Goal: Task Accomplishment & Management: Manage account settings

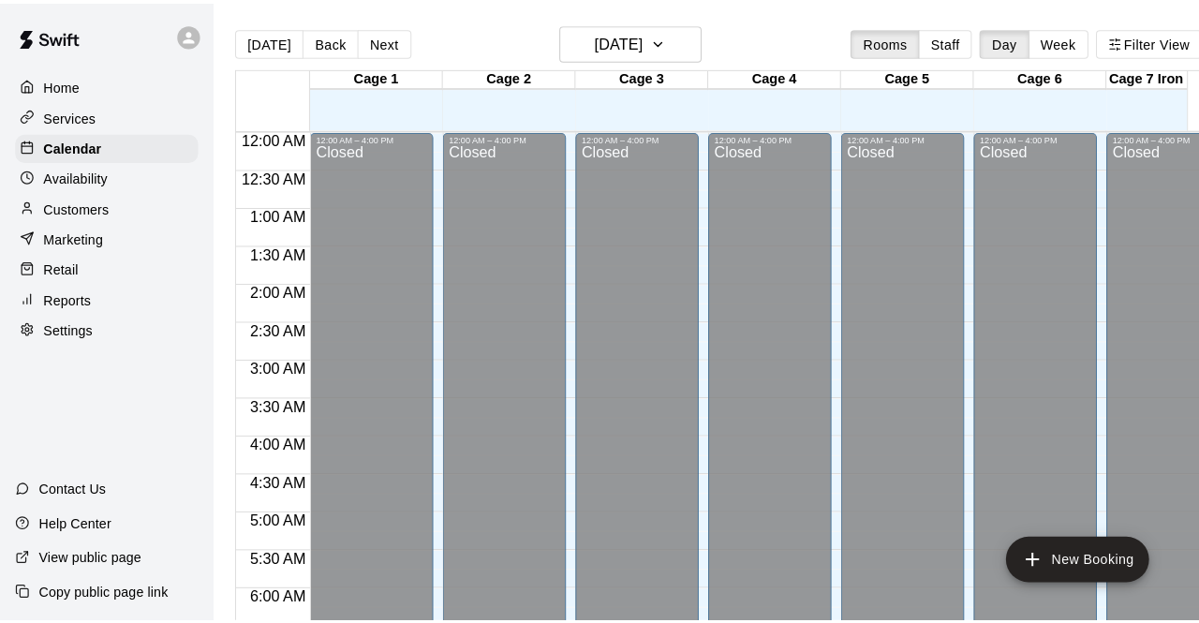
scroll to position [1207, 0]
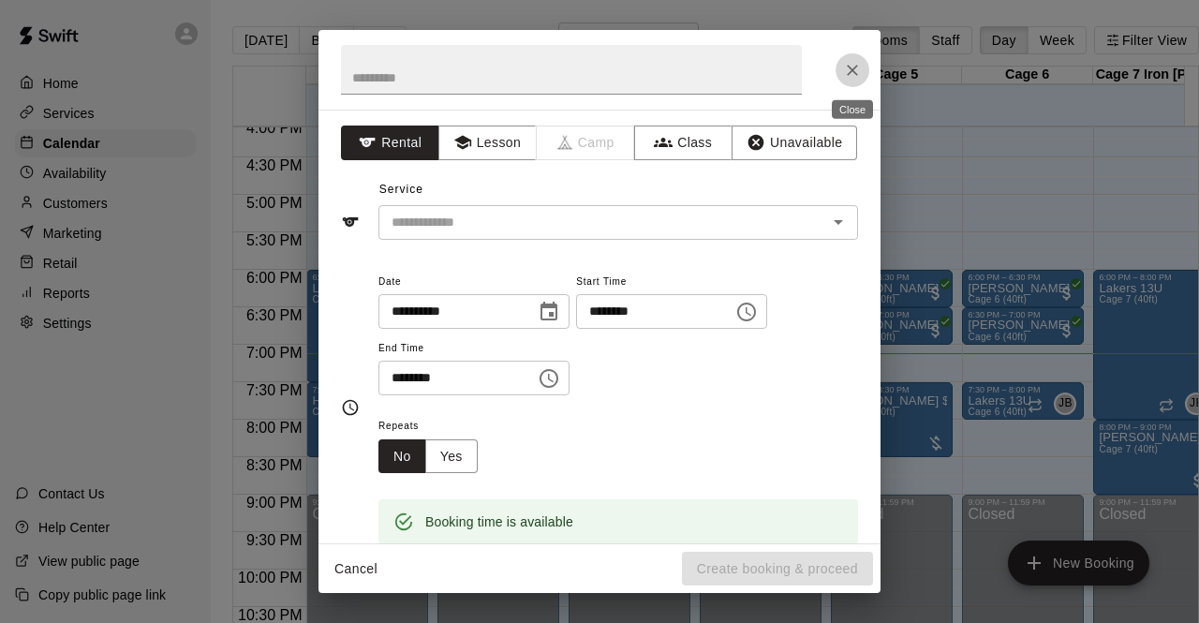
click at [856, 65] on icon "Close" at bounding box center [852, 70] width 19 height 19
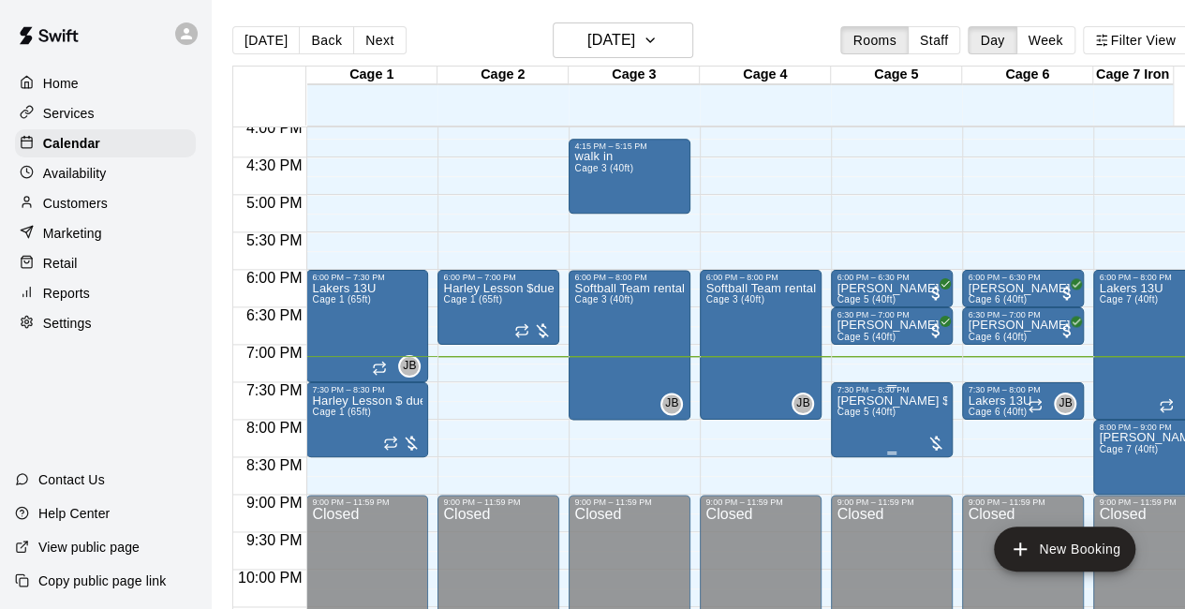
click at [936, 438] on div at bounding box center [936, 443] width 19 height 19
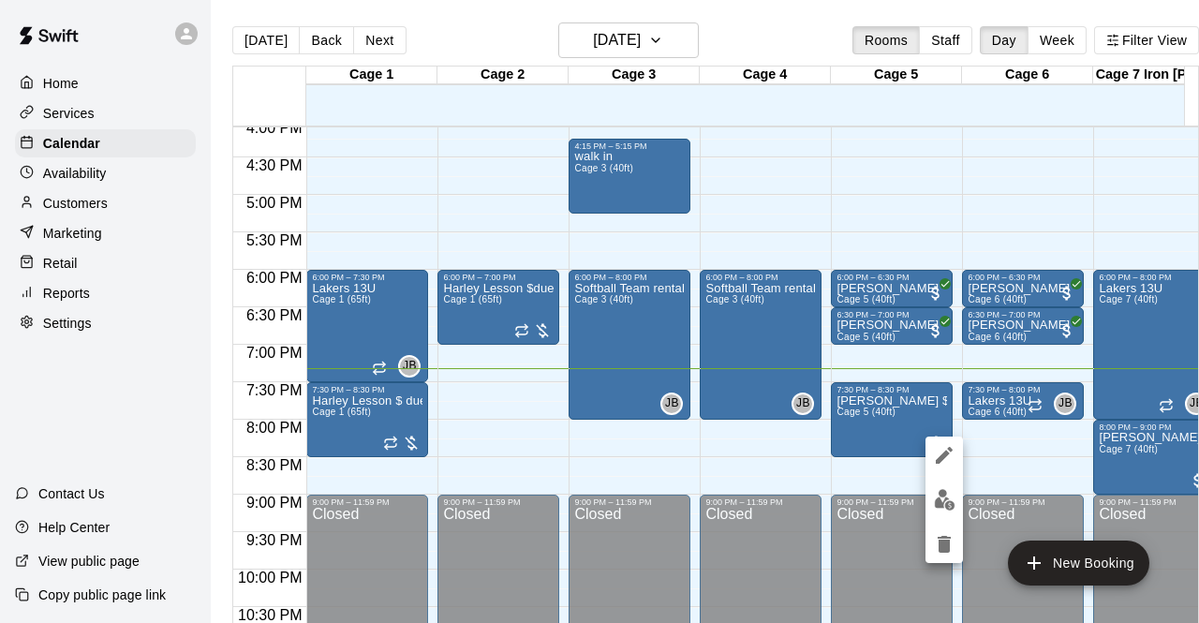
click at [71, 272] on div at bounding box center [599, 311] width 1199 height 623
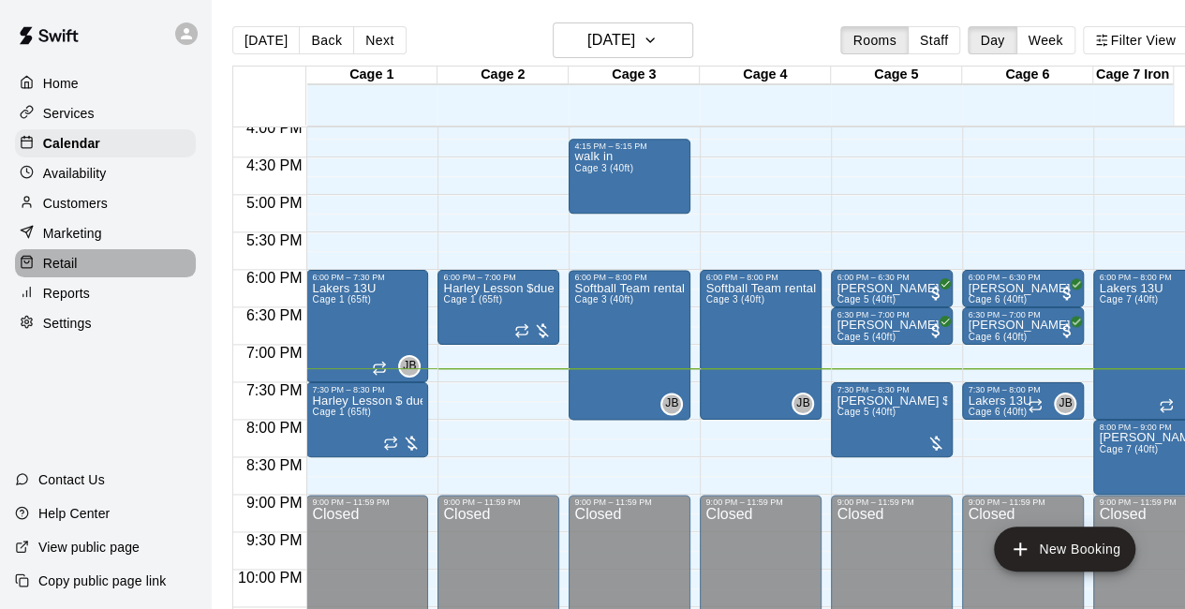
click at [71, 272] on p "Retail" at bounding box center [60, 263] width 35 height 19
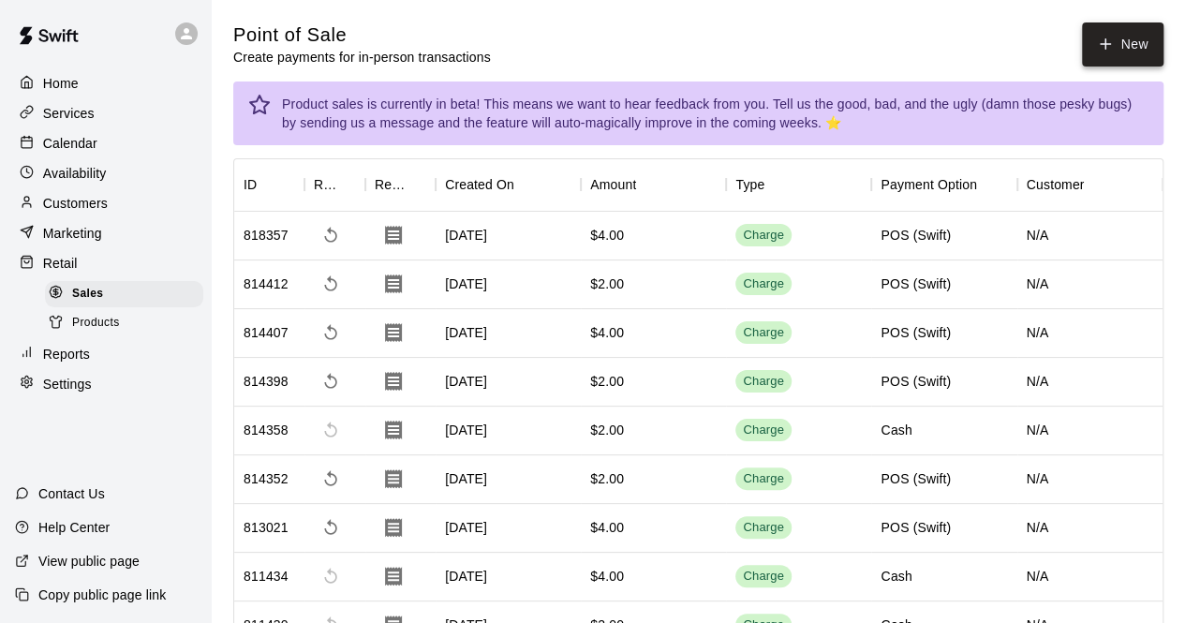
click at [1145, 31] on button "New" at bounding box center [1122, 44] width 81 height 44
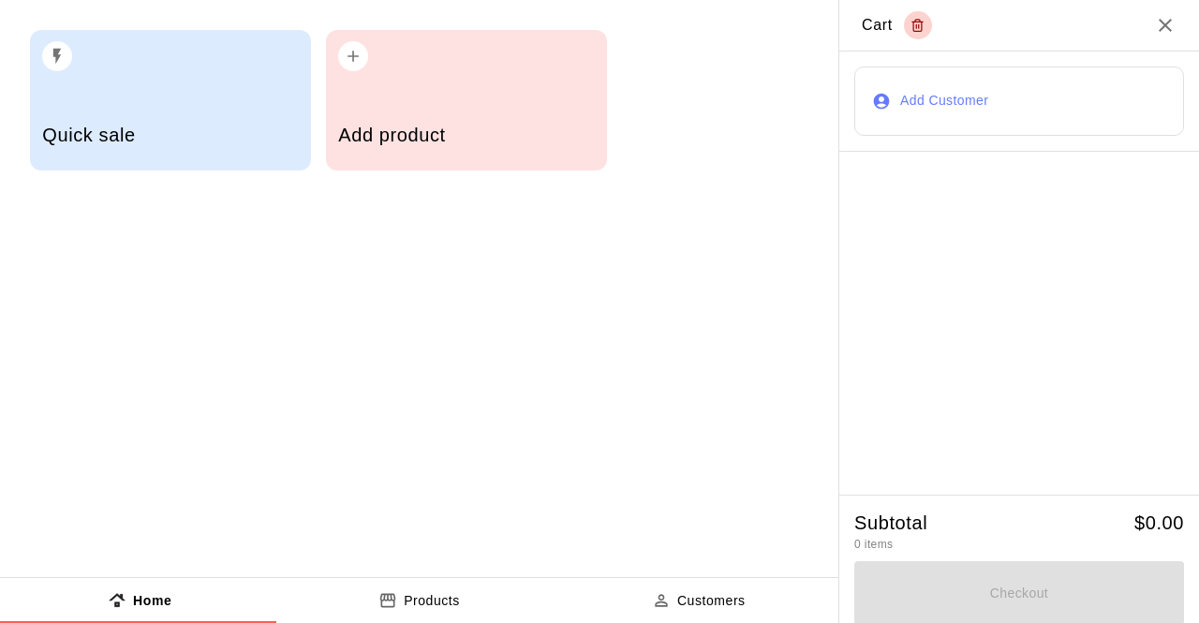
click at [452, 158] on div "Add product" at bounding box center [466, 137] width 256 height 67
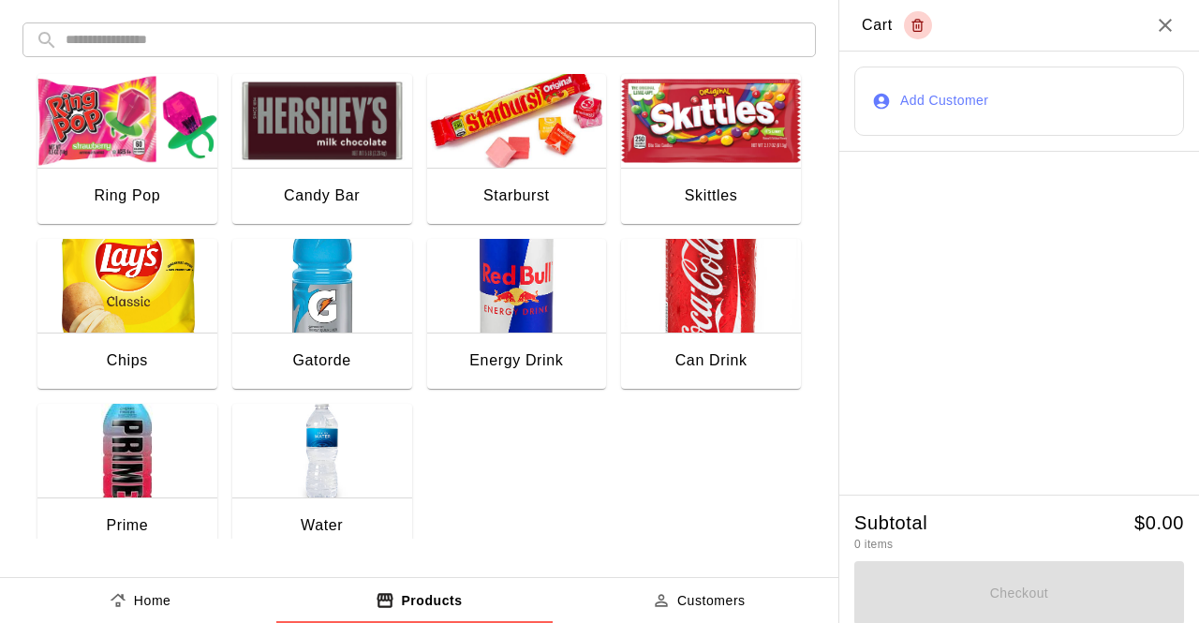
scroll to position [371, 0]
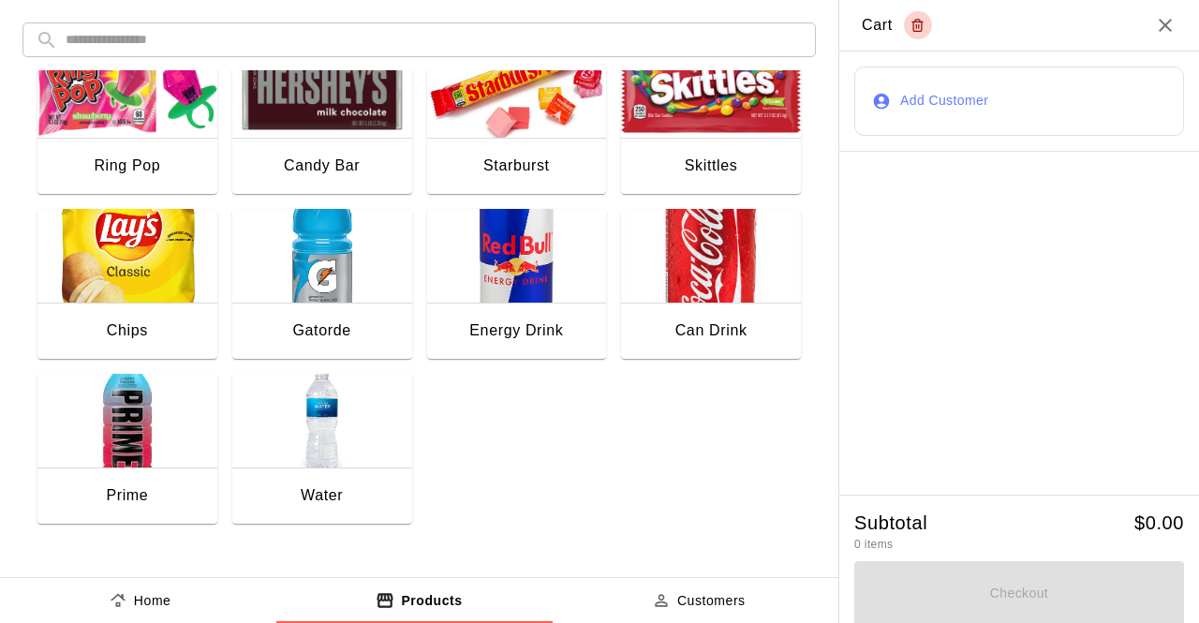
click at [350, 265] on img "button" at bounding box center [322, 256] width 180 height 94
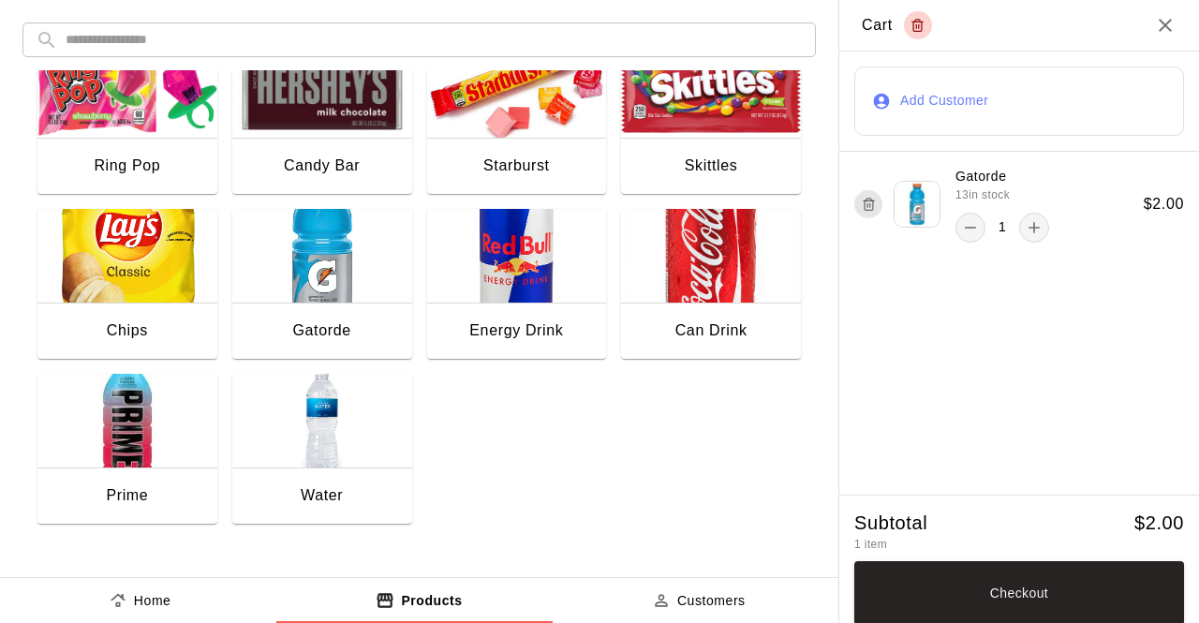
click at [966, 561] on div "Checkout" at bounding box center [1020, 590] width 330 height 70
click at [967, 573] on button "Checkout" at bounding box center [1020, 593] width 330 height 64
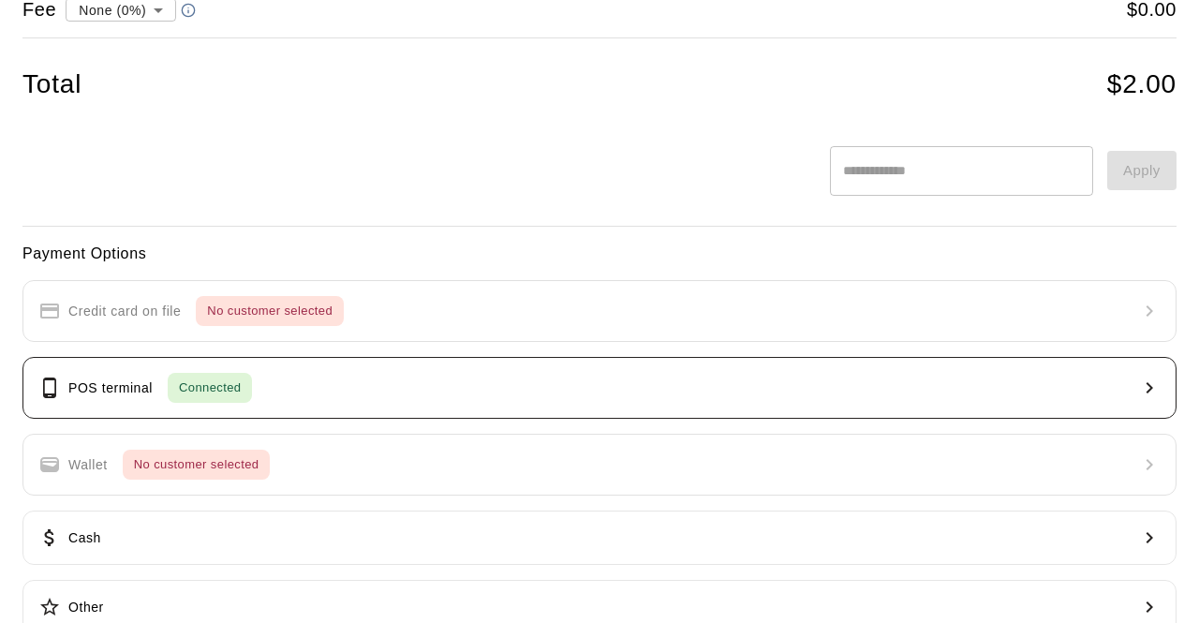
scroll to position [194, 0]
click at [399, 387] on button "POS terminal Connected" at bounding box center [599, 386] width 1155 height 62
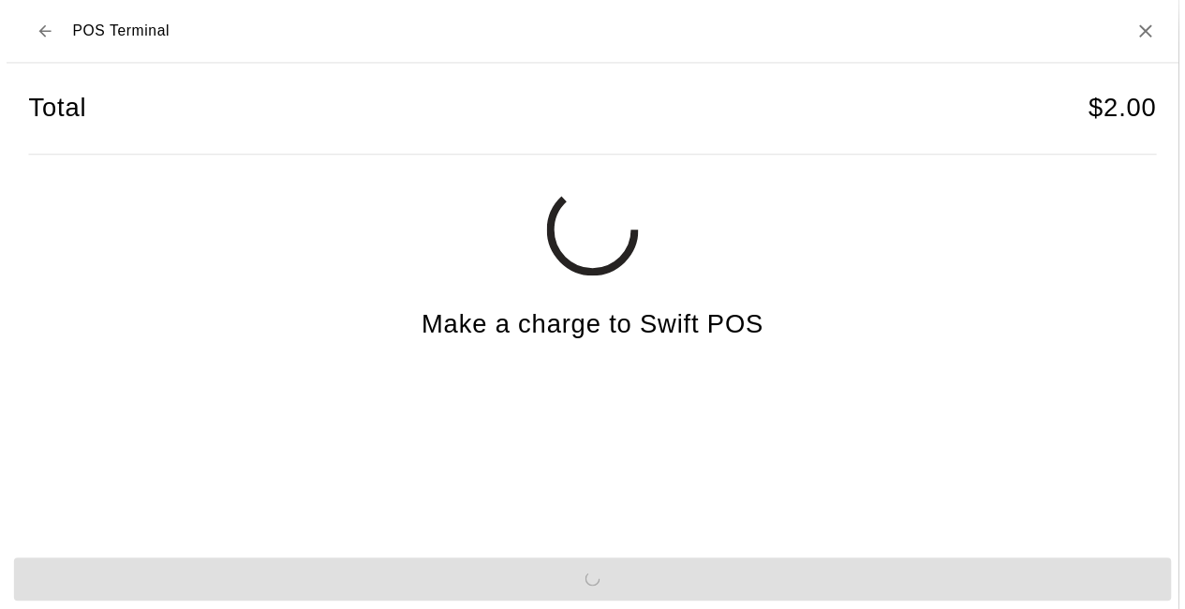
scroll to position [0, 0]
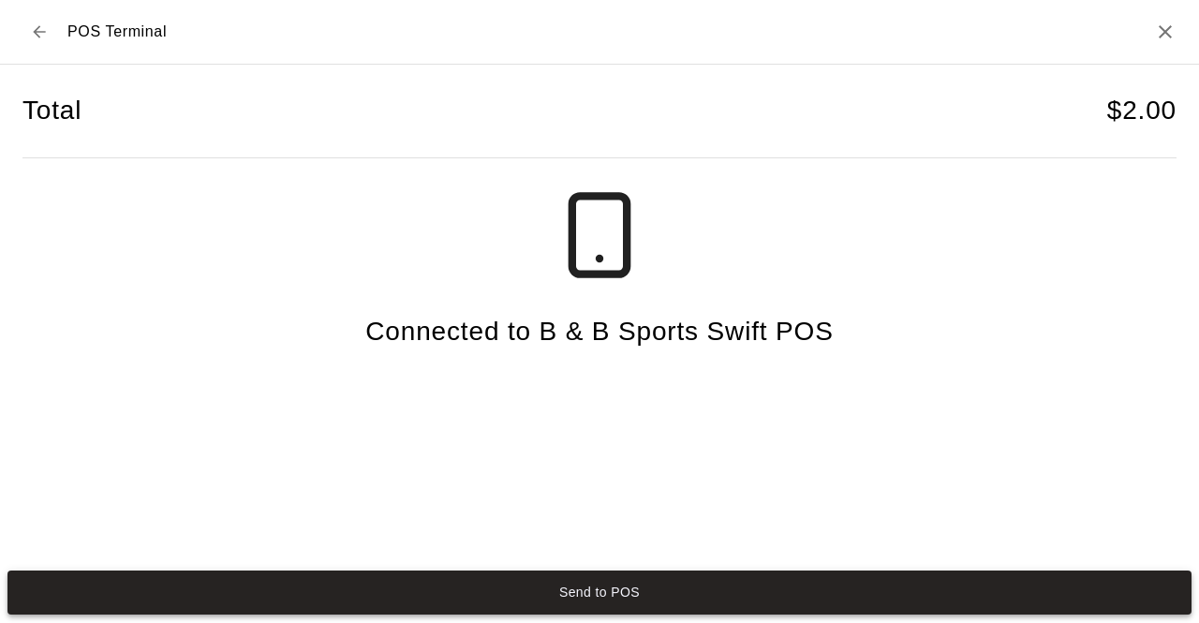
click at [553, 583] on button "Send to POS" at bounding box center [599, 593] width 1184 height 44
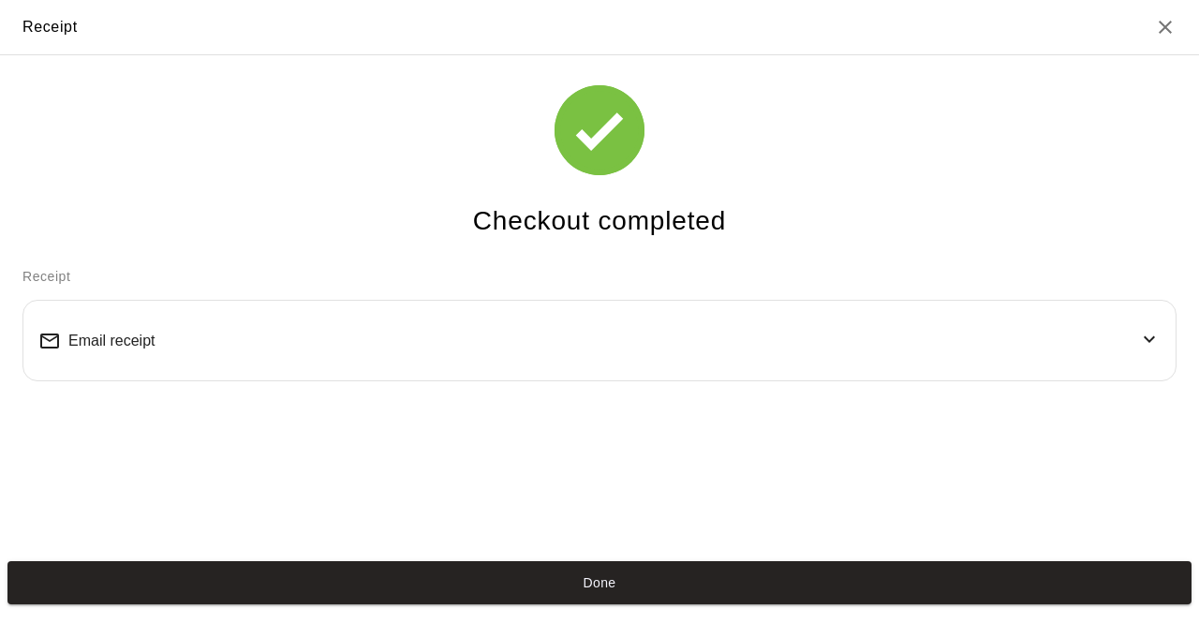
click at [553, 583] on button "Done" at bounding box center [599, 583] width 1184 height 44
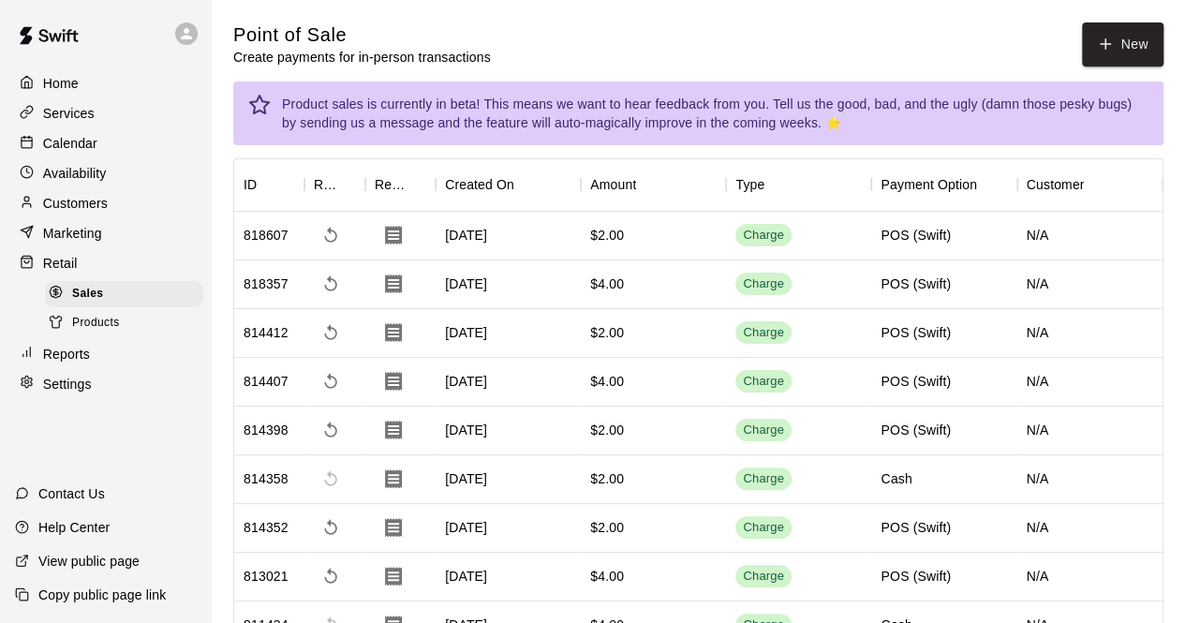
click at [69, 148] on p "Calendar" at bounding box center [70, 143] width 54 height 19
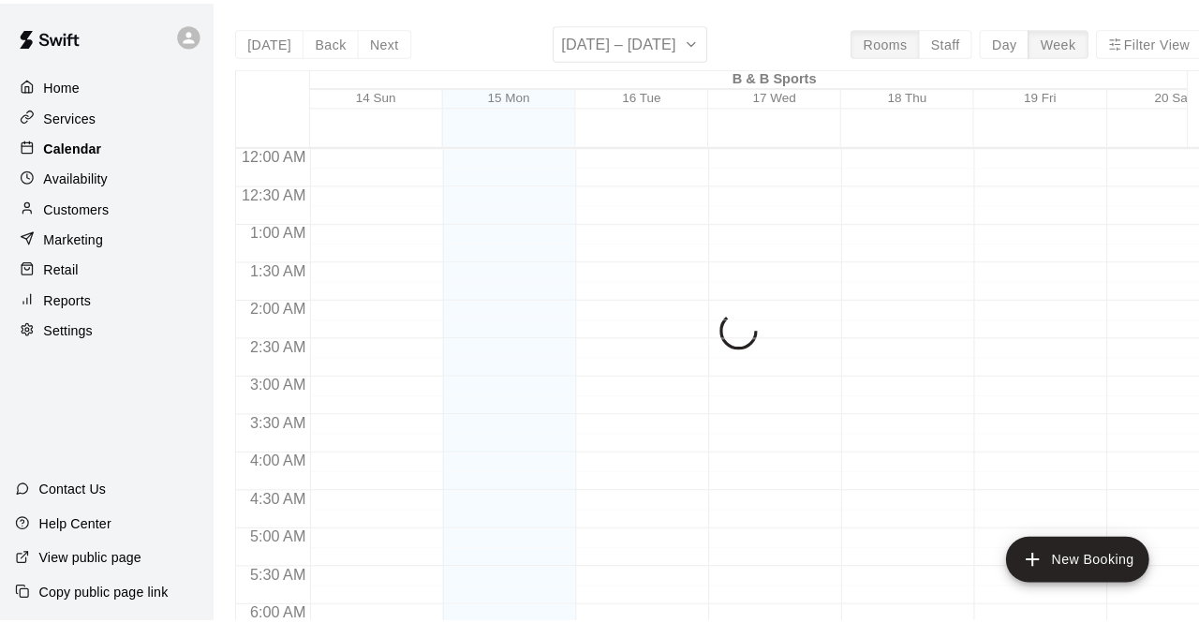
scroll to position [1222, 0]
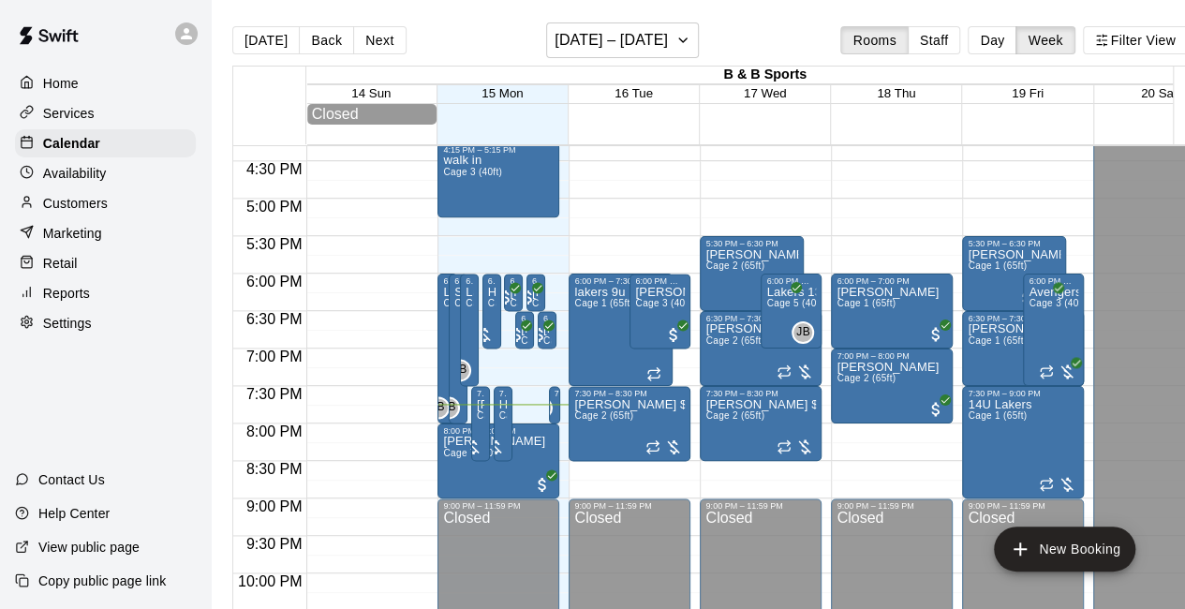
click at [69, 273] on p "Retail" at bounding box center [60, 263] width 35 height 19
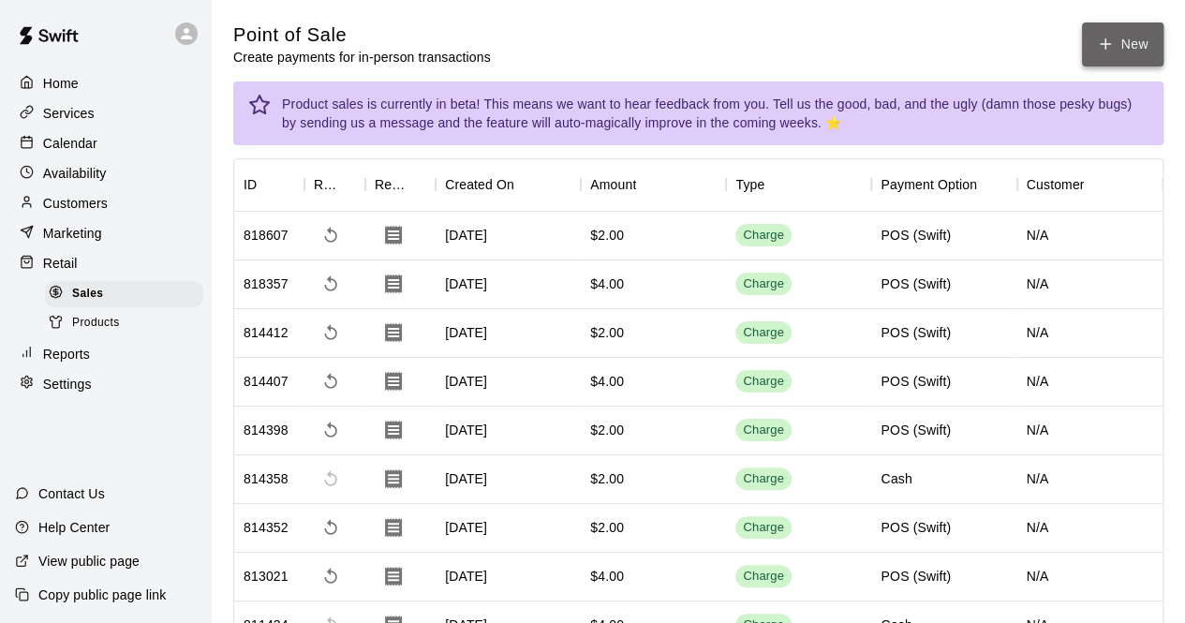
click at [1132, 39] on button "New" at bounding box center [1122, 44] width 81 height 44
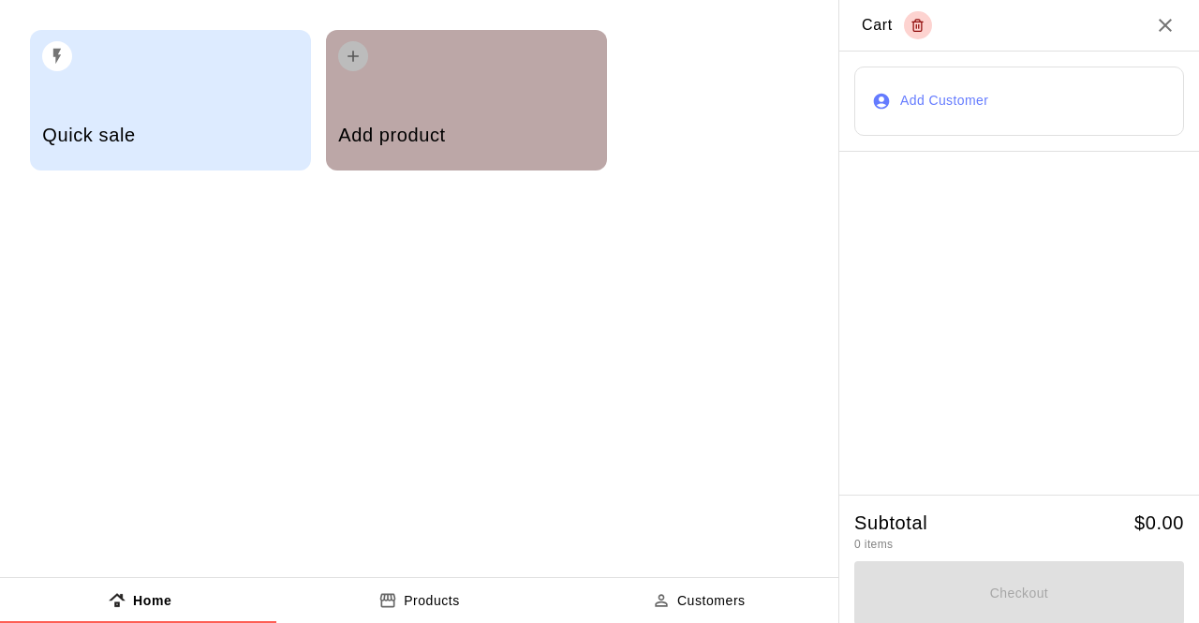
click at [457, 125] on h5 "Add product" at bounding box center [466, 135] width 256 height 25
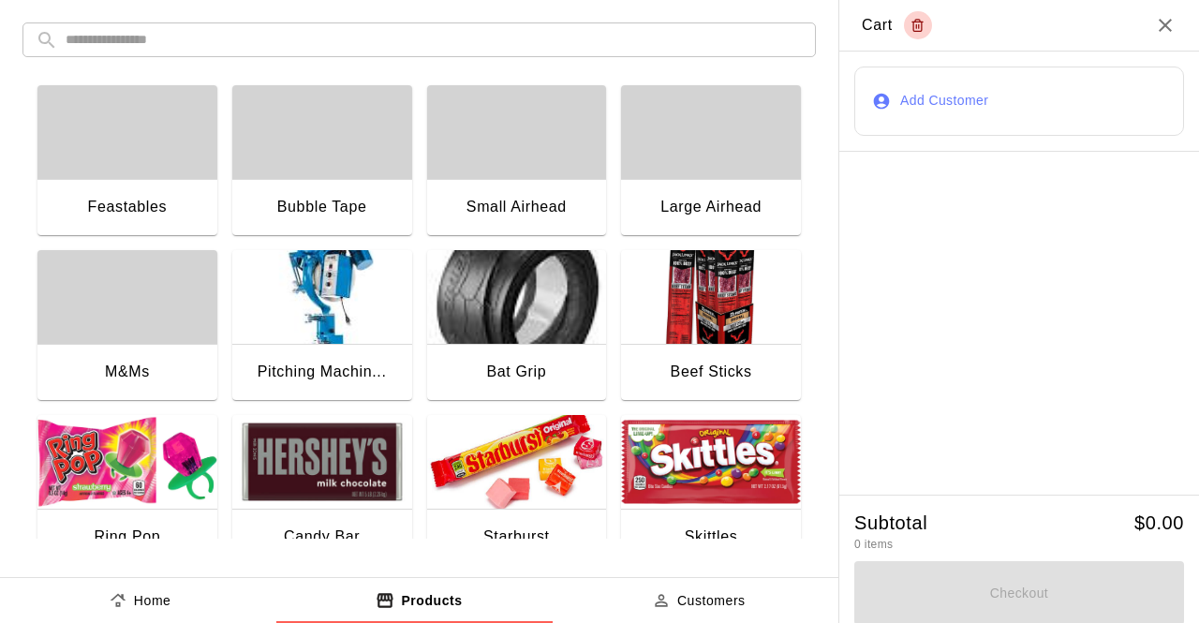
scroll to position [371, 0]
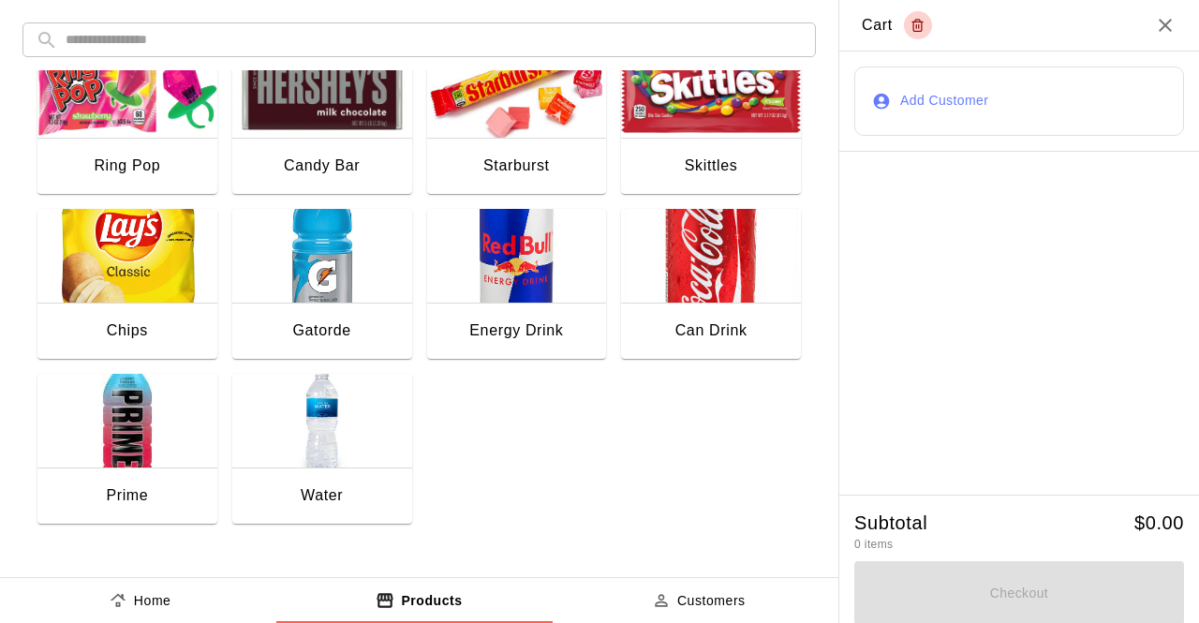
click at [335, 330] on div "Gatorde" at bounding box center [321, 331] width 58 height 24
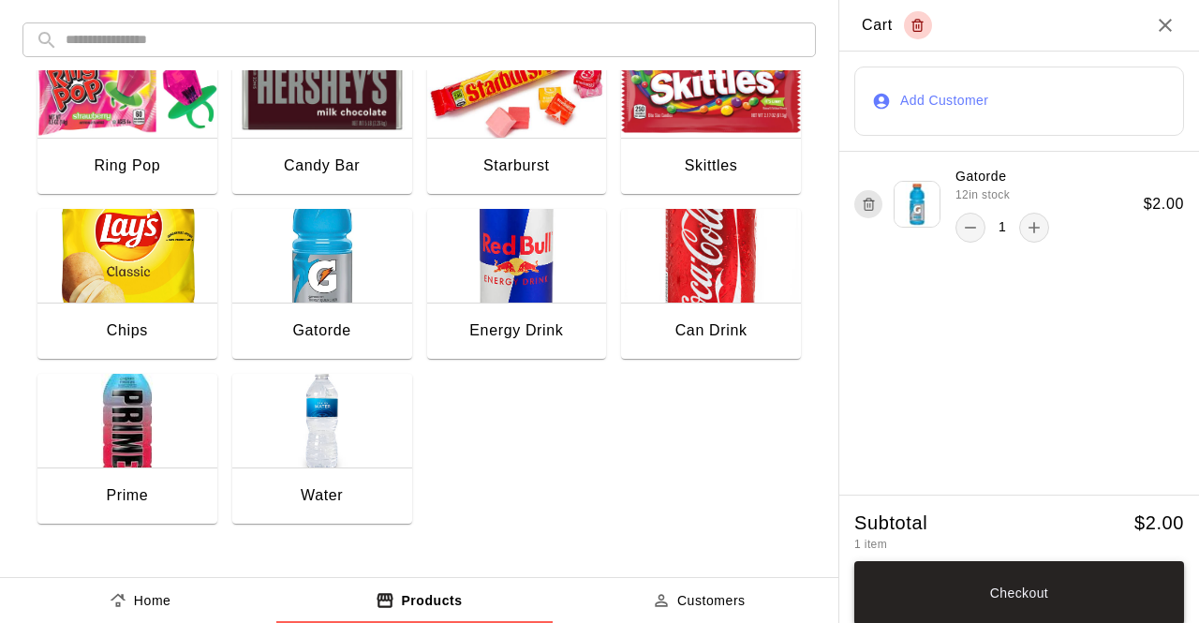
click at [1063, 591] on button "Checkout" at bounding box center [1020, 593] width 330 height 64
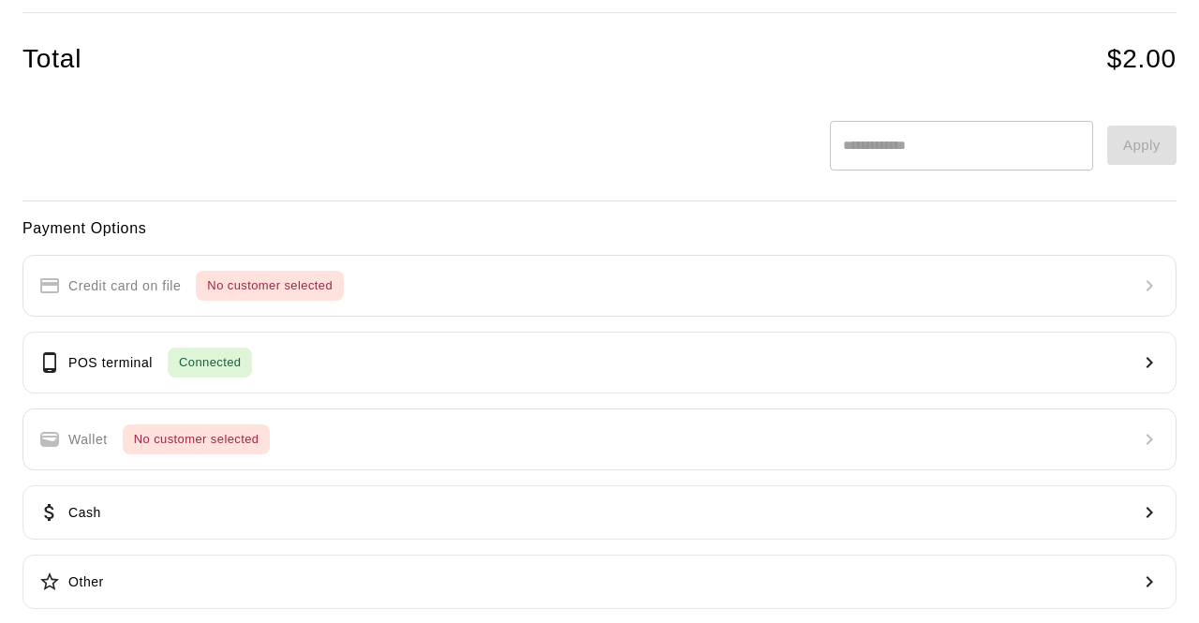
scroll to position [232, 0]
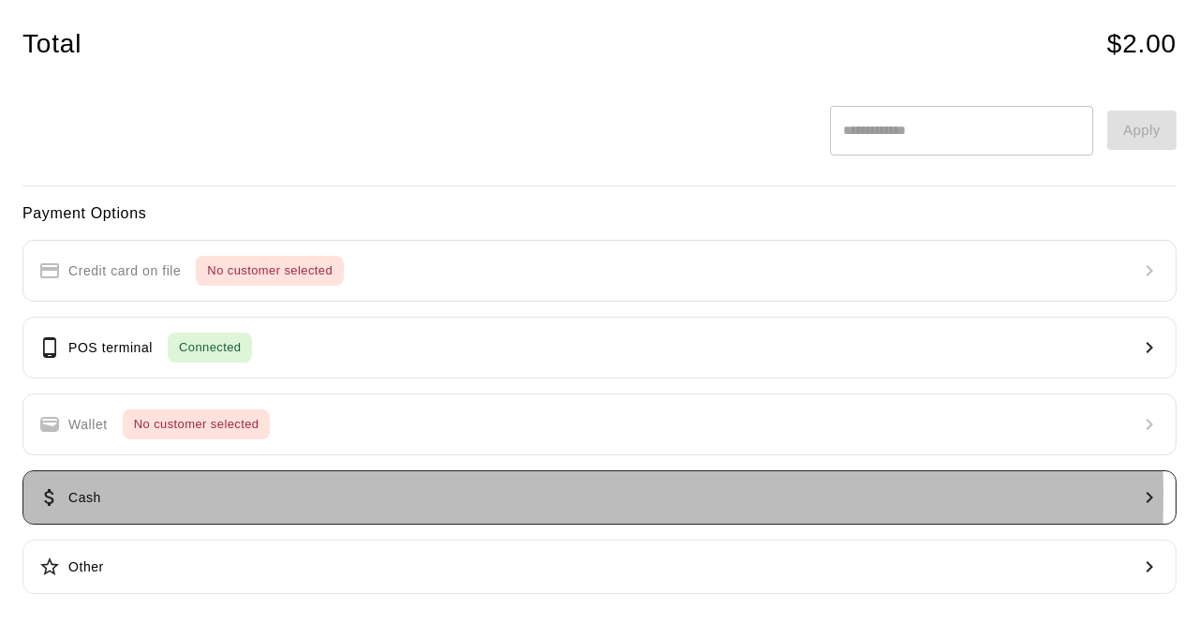
click at [385, 492] on button "Cash" at bounding box center [599, 497] width 1155 height 54
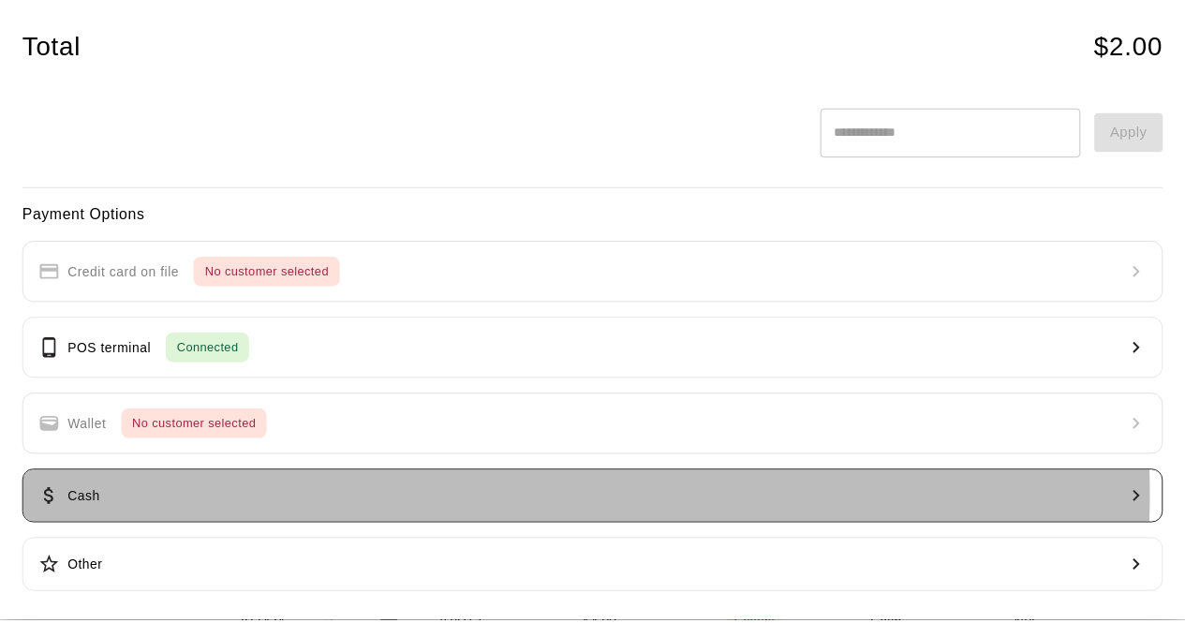
scroll to position [0, 0]
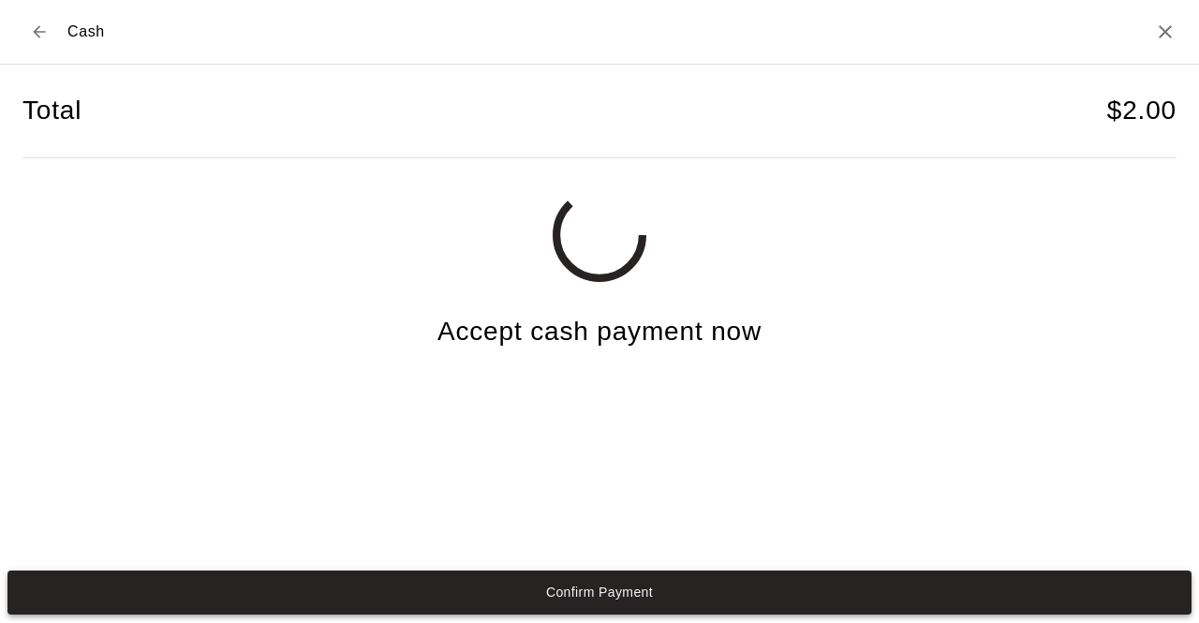
click at [530, 583] on button "Confirm Payment" at bounding box center [599, 593] width 1184 height 44
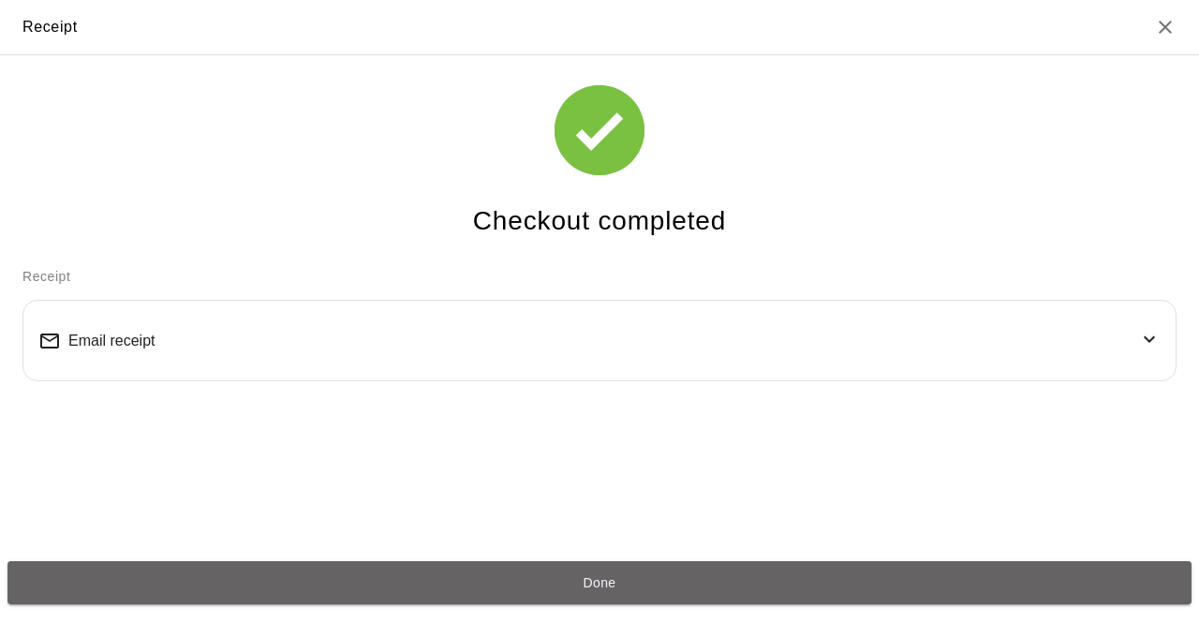
click at [530, 583] on button "Done" at bounding box center [599, 583] width 1184 height 44
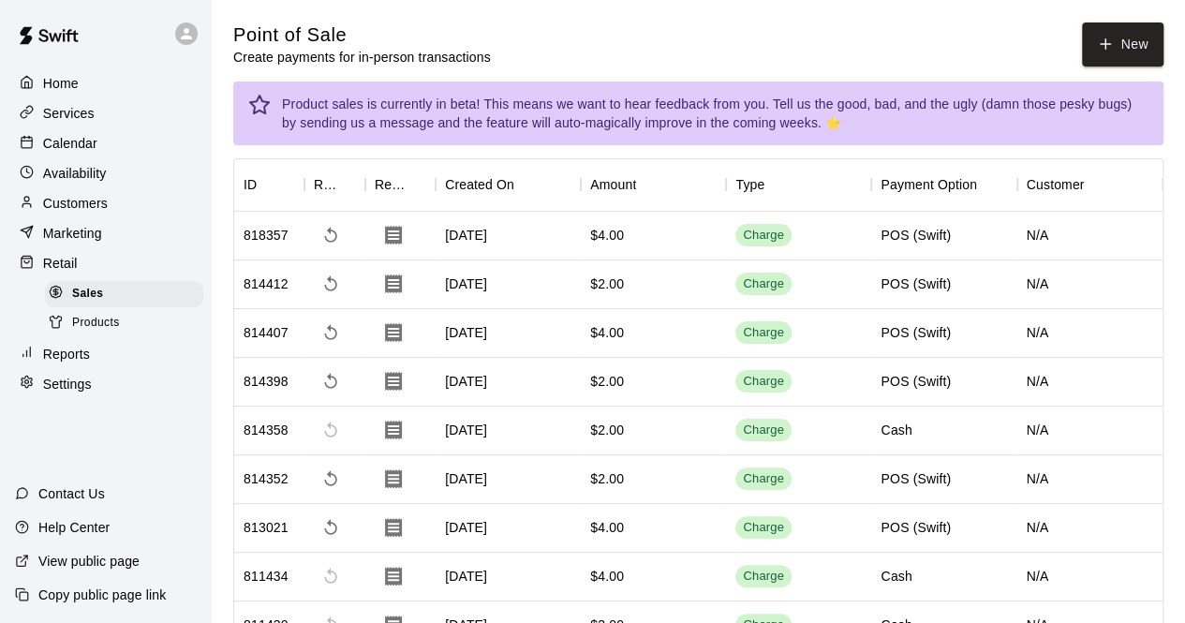
click at [57, 148] on p "Calendar" at bounding box center [70, 143] width 54 height 19
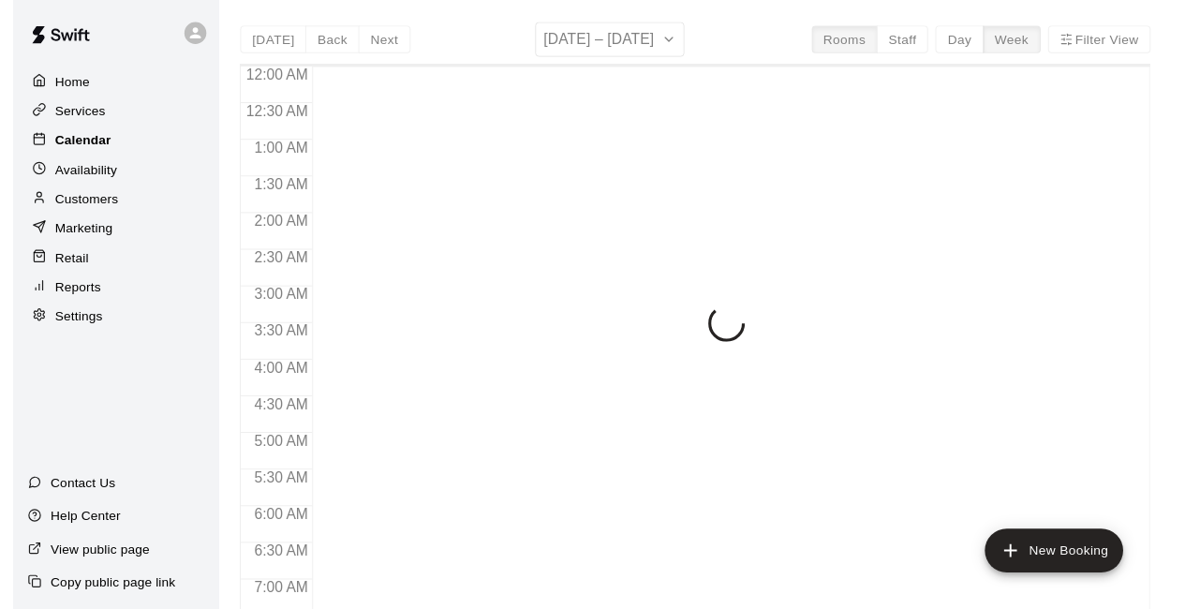
scroll to position [1222, 0]
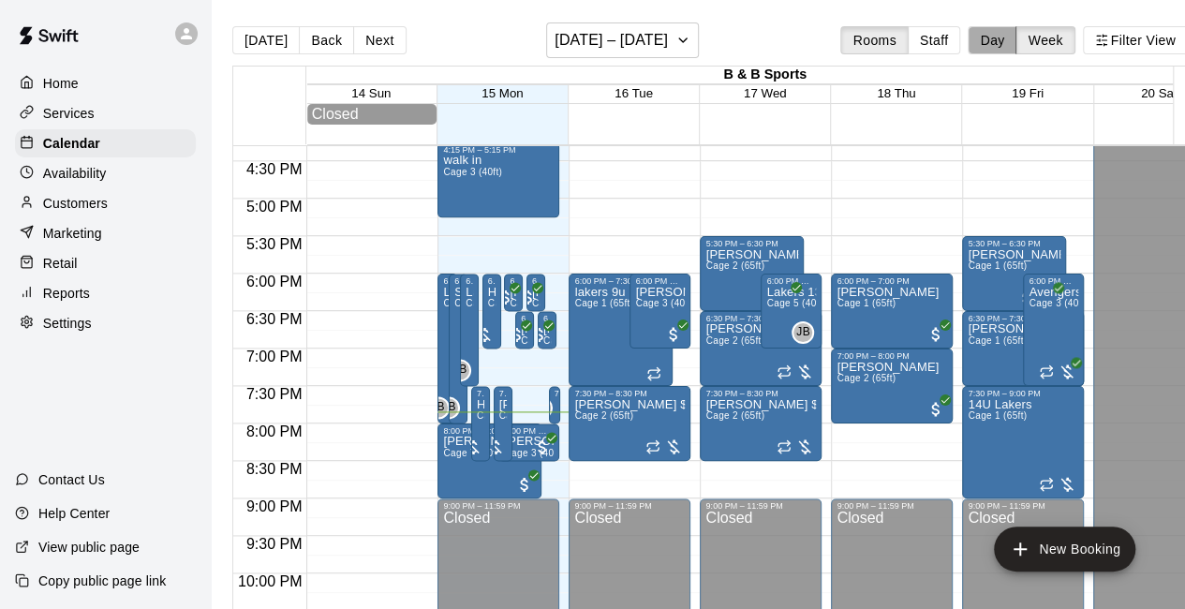
click at [1017, 31] on button "Day" at bounding box center [992, 40] width 49 height 28
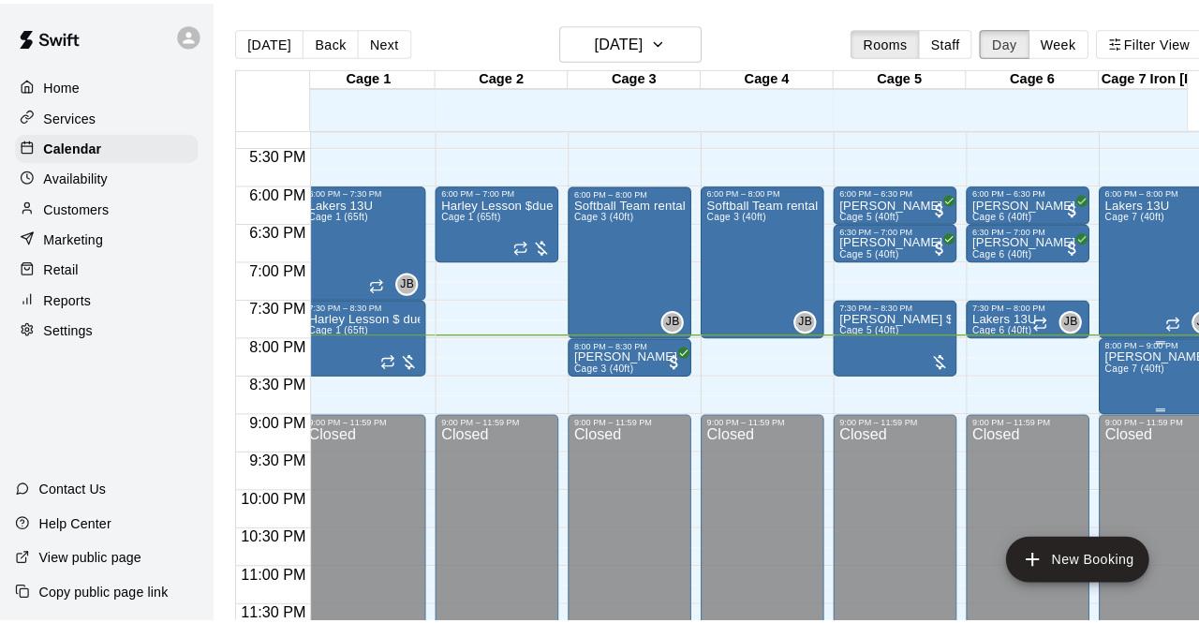
scroll to position [0, 0]
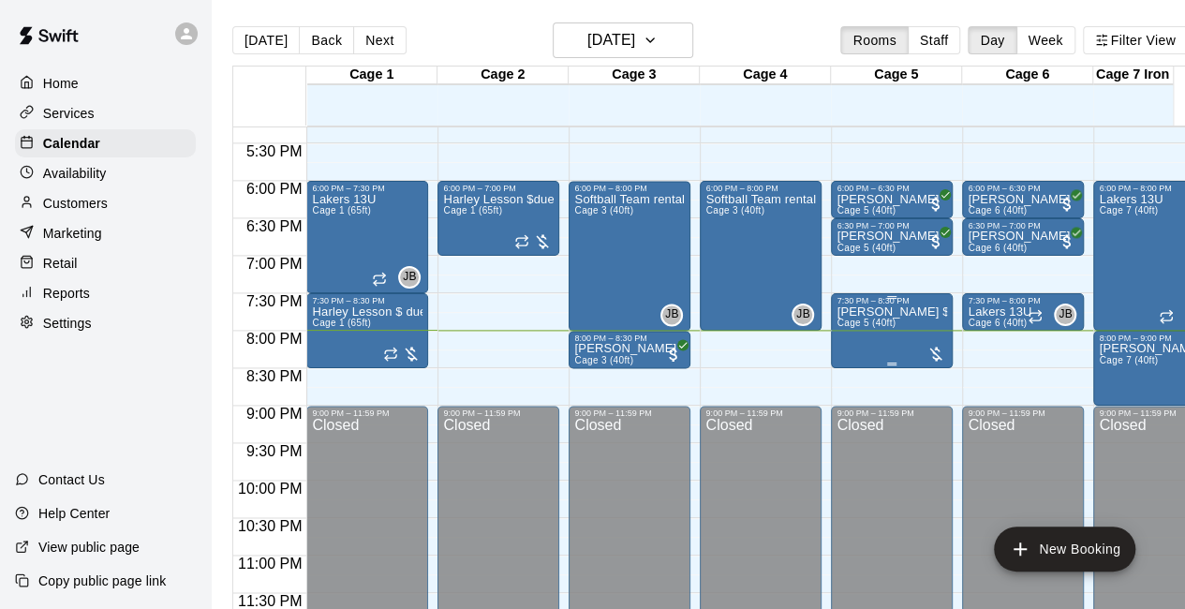
click at [885, 324] on span "Cage 5 (40ft)" at bounding box center [866, 323] width 59 height 10
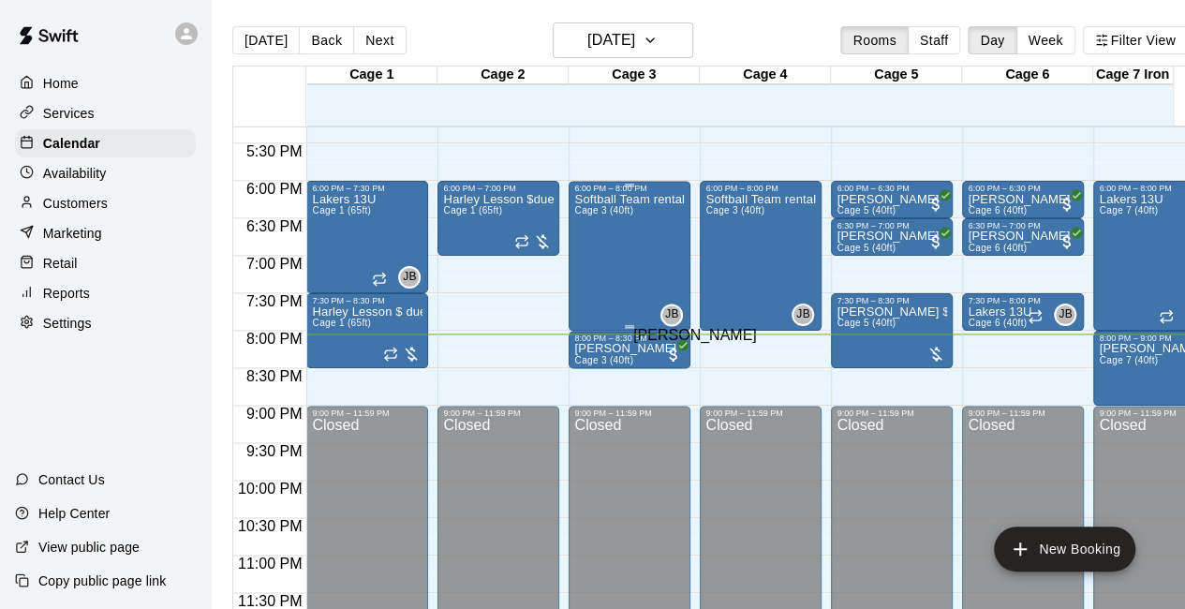
click at [678, 314] on div "JB" at bounding box center [672, 315] width 22 height 22
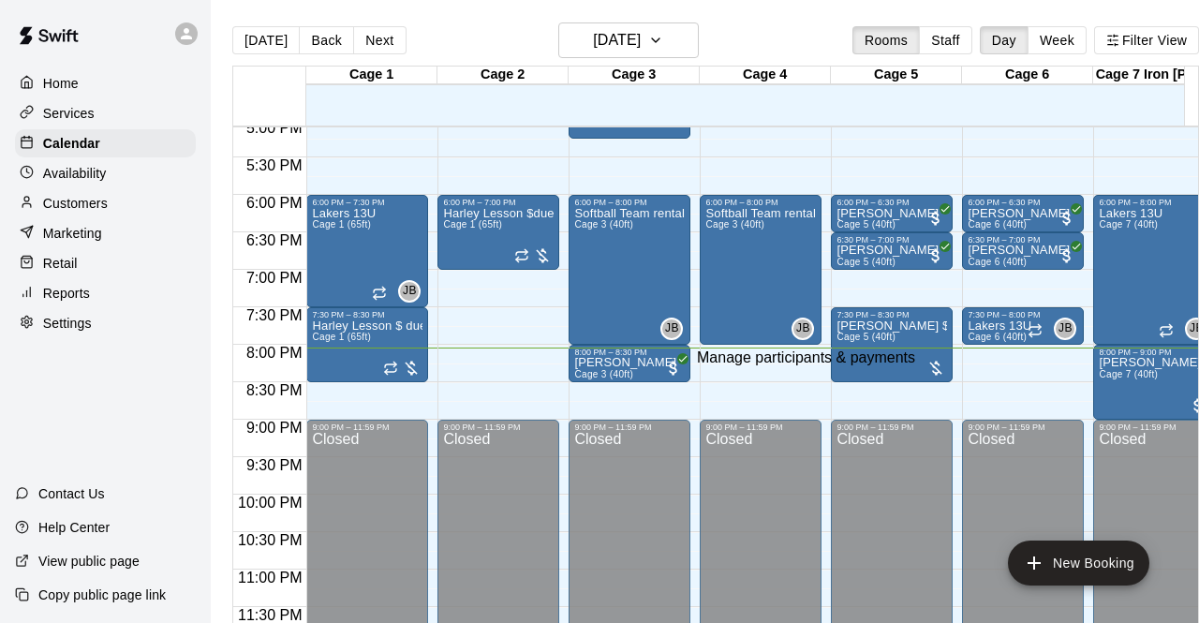
type input "***"
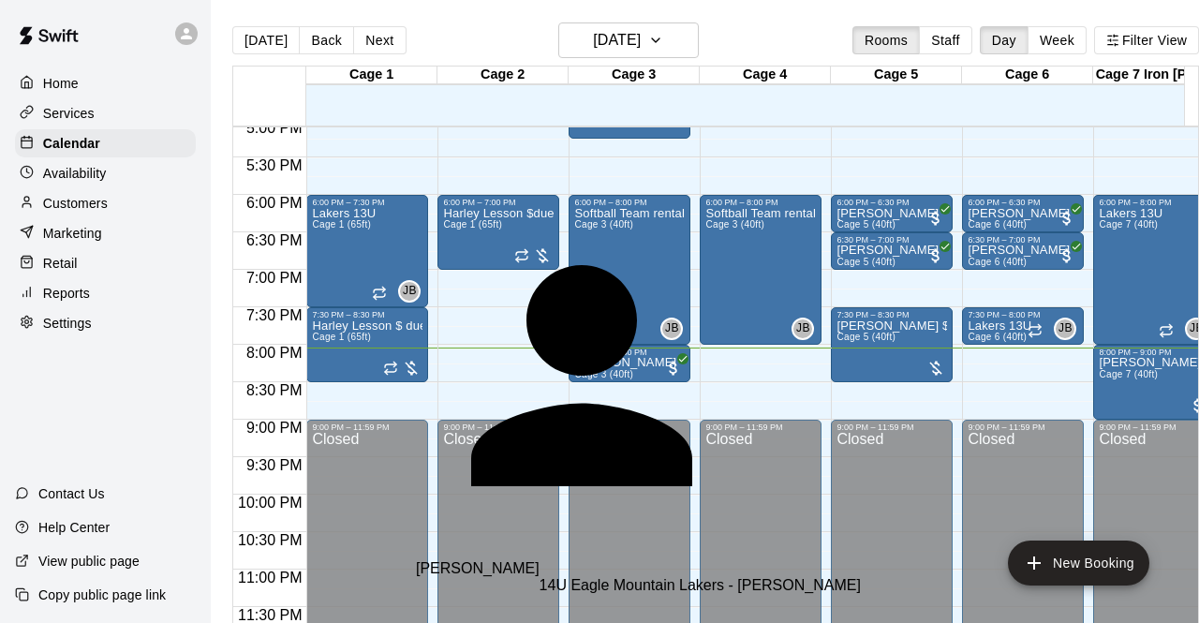
click at [497, 560] on p "[PERSON_NAME]" at bounding box center [478, 585] width 124 height 51
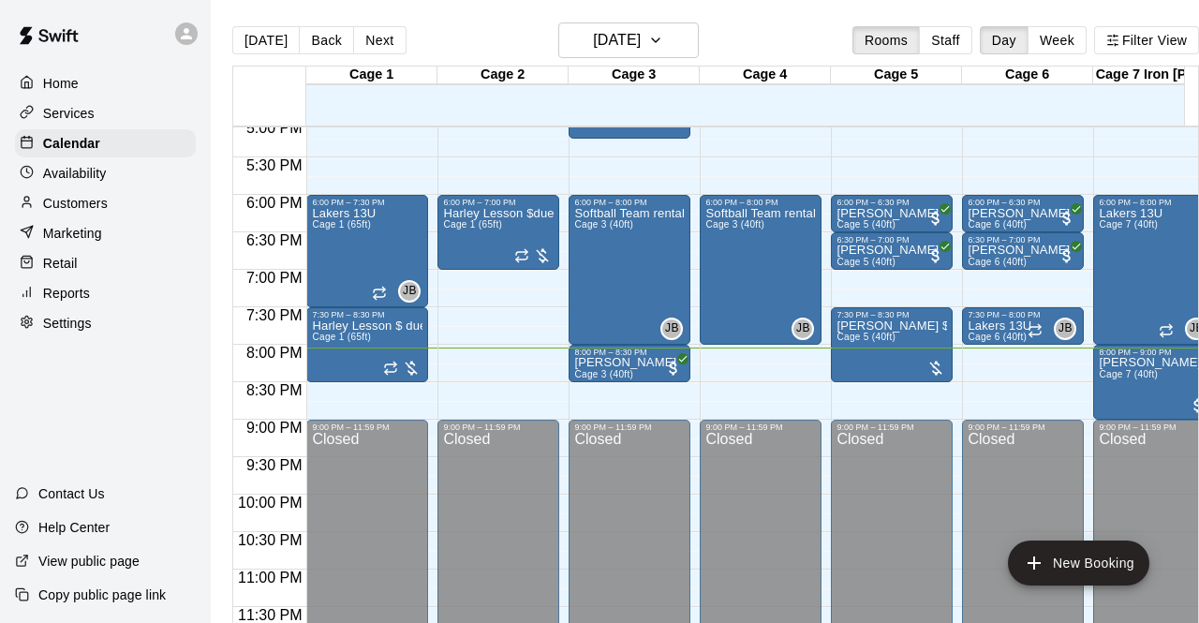
type input "***"
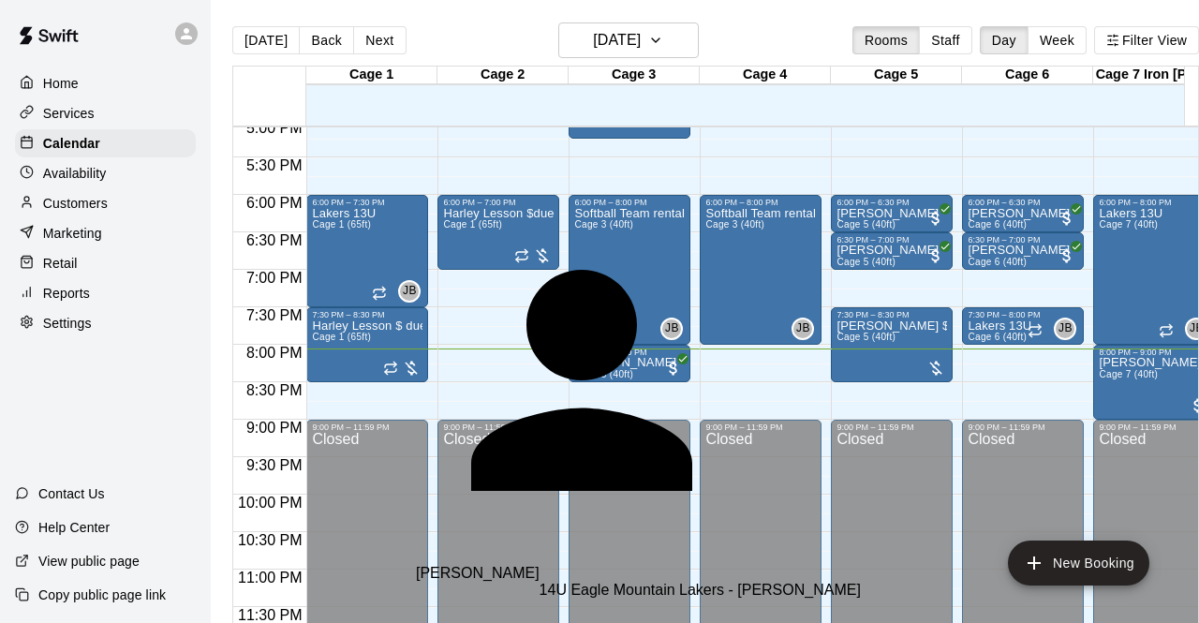
type input "***"
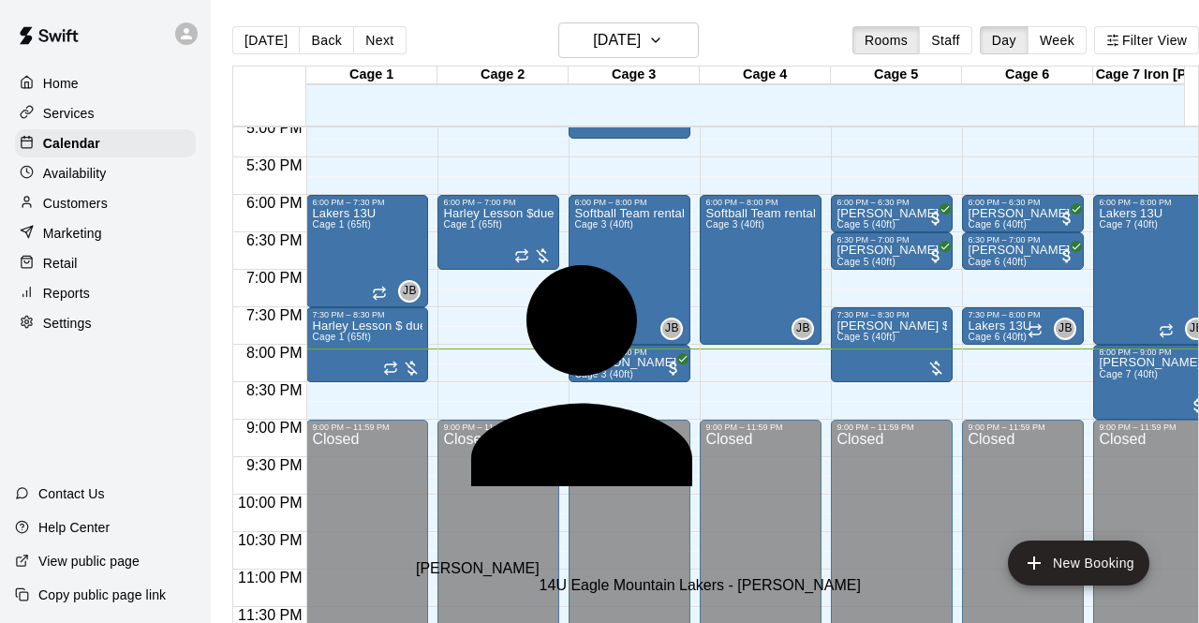
click at [480, 216] on div "[PERSON_NAME] 14U Eagle Mountain Lakers - [PERSON_NAME] [EMAIL_ADDRESS][DOMAIN_…" at bounding box center [637, 428] width 442 height 436
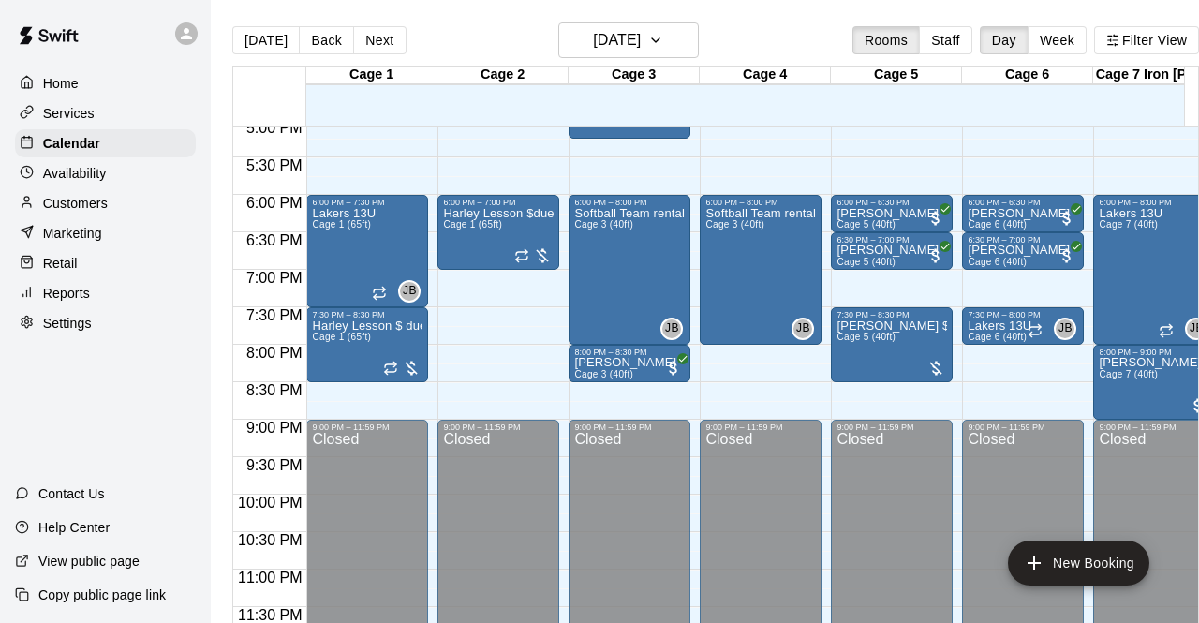
type input "***"
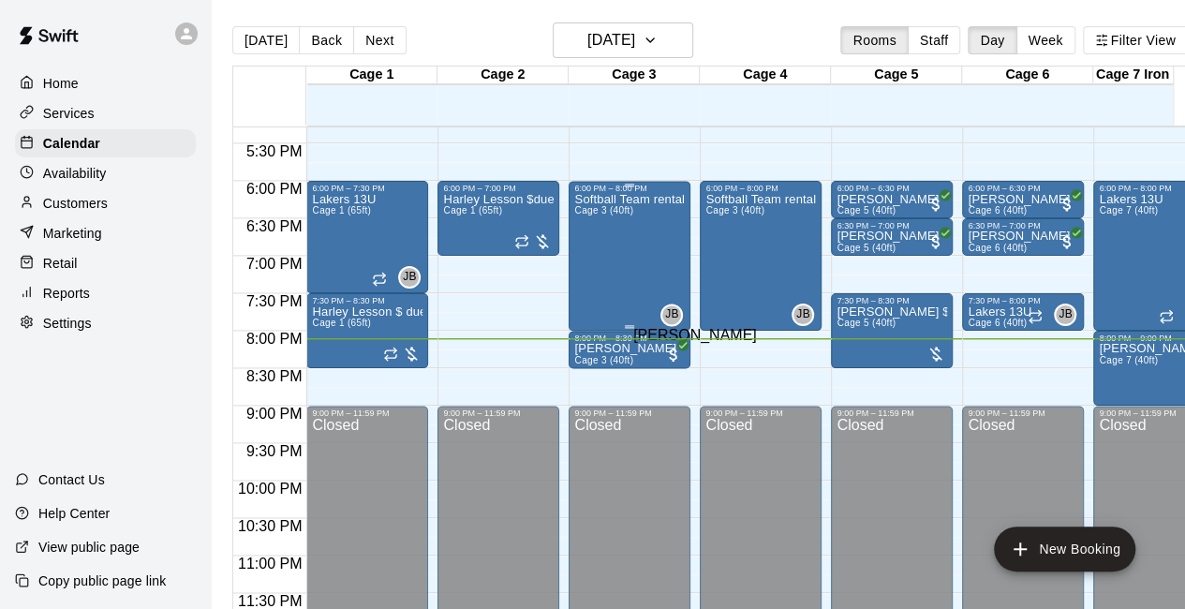
click at [674, 320] on span "JB" at bounding box center [672, 314] width 14 height 19
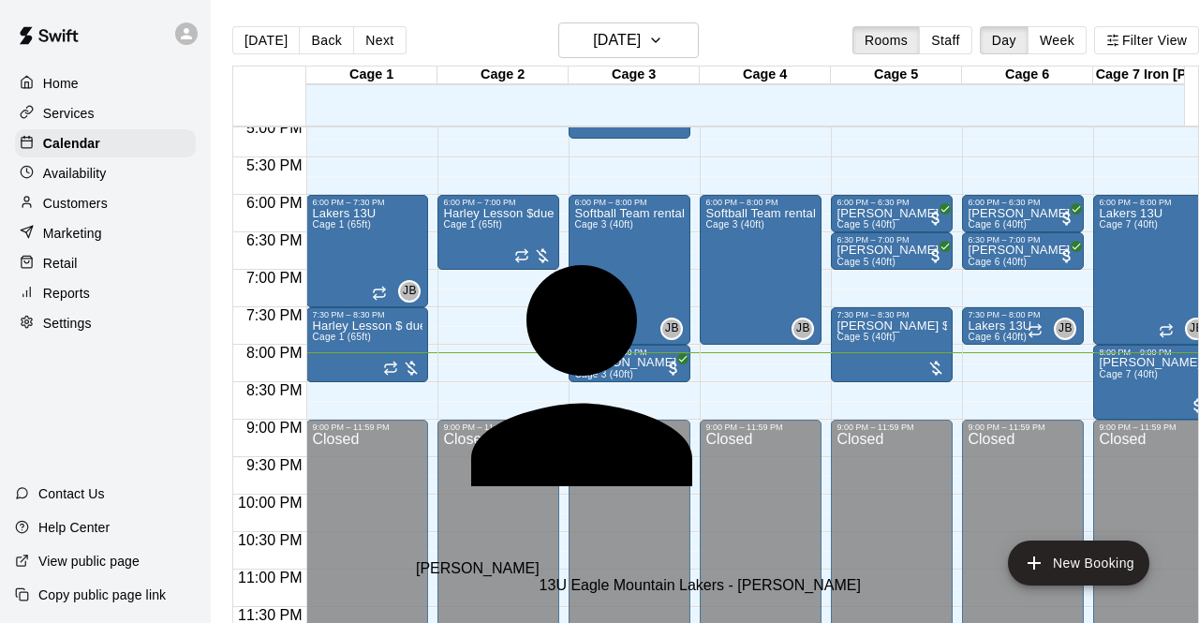
type input "***"
click at [468, 560] on p "[PERSON_NAME]" at bounding box center [478, 585] width 124 height 51
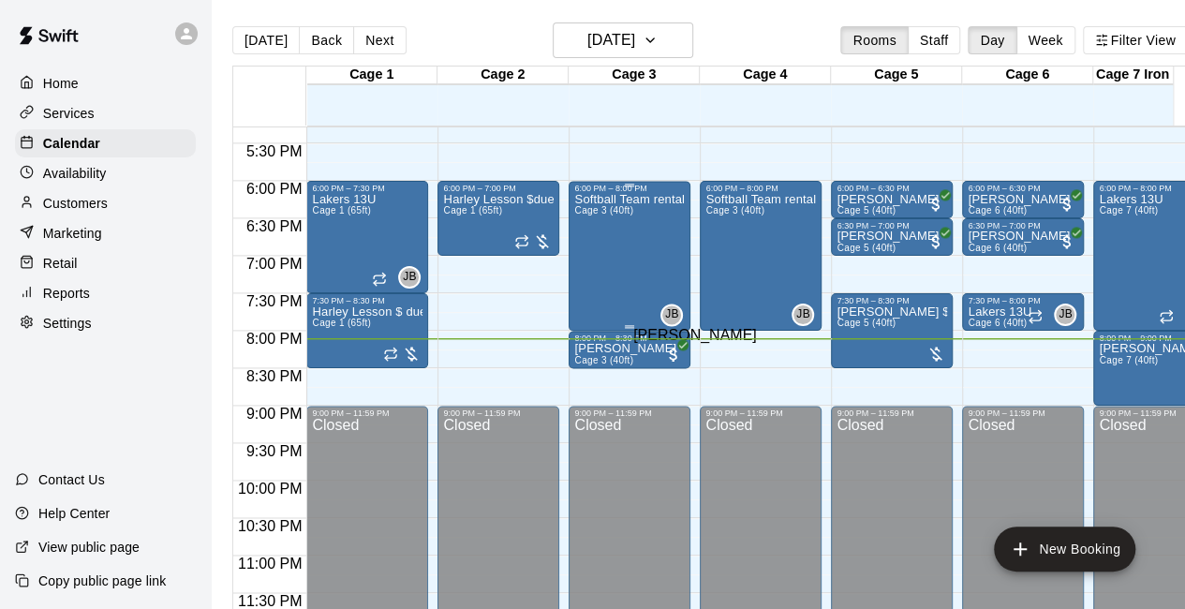
click at [672, 312] on span "JB" at bounding box center [672, 314] width 14 height 19
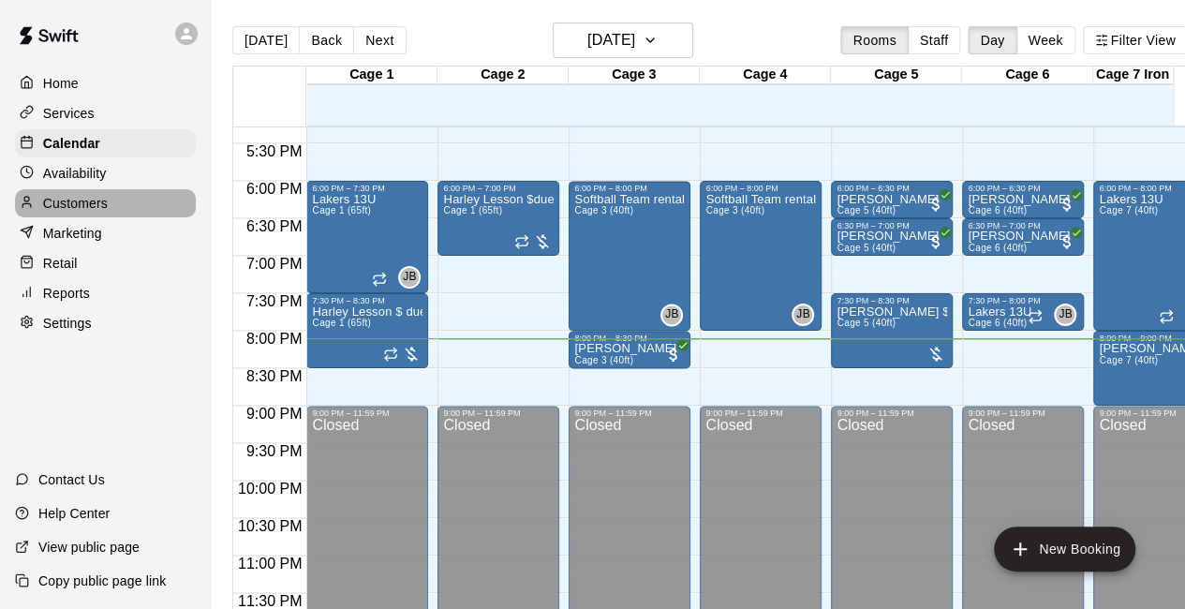
click at [96, 201] on p "Customers" at bounding box center [75, 203] width 65 height 19
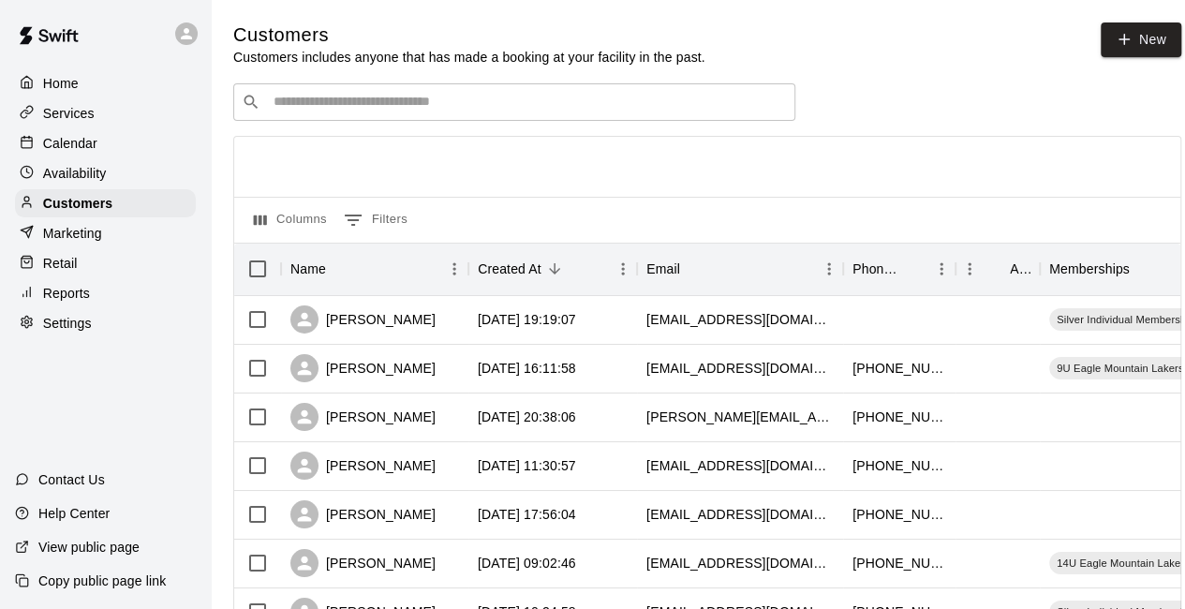
click at [318, 118] on div "​ ​" at bounding box center [514, 101] width 562 height 37
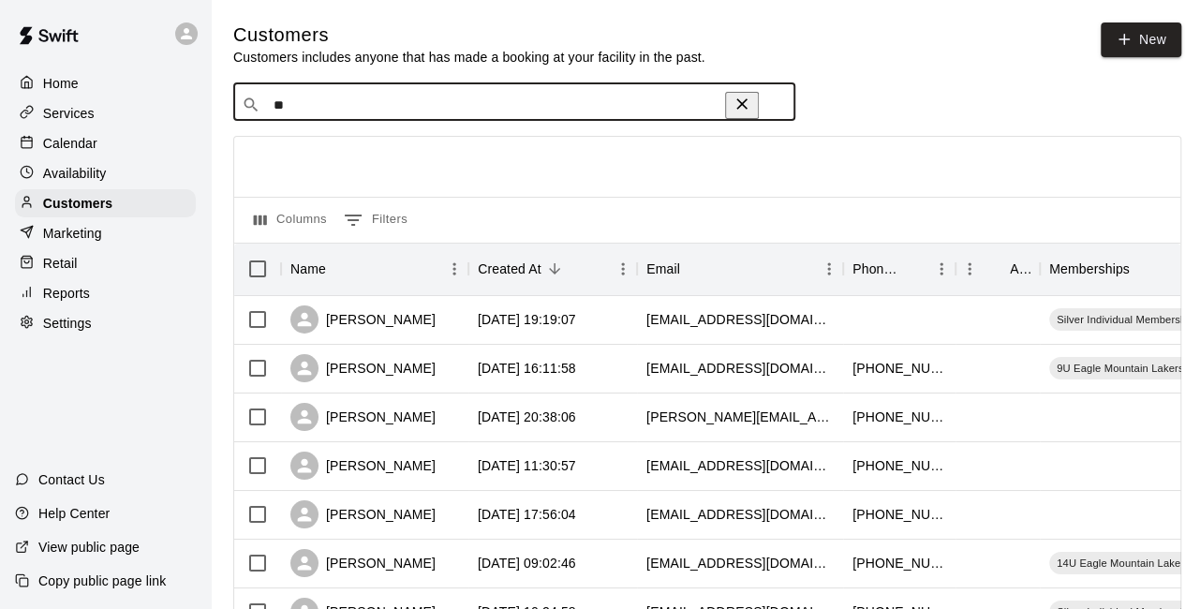
type input "***"
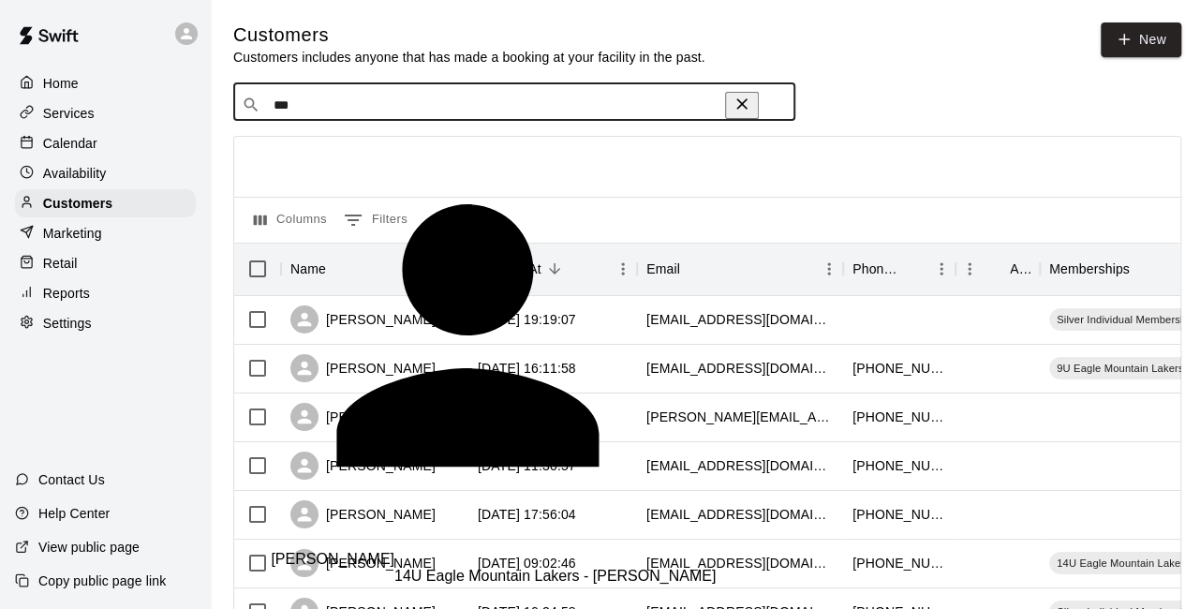
click at [323, 551] on p "[PERSON_NAME]" at bounding box center [333, 576] width 124 height 51
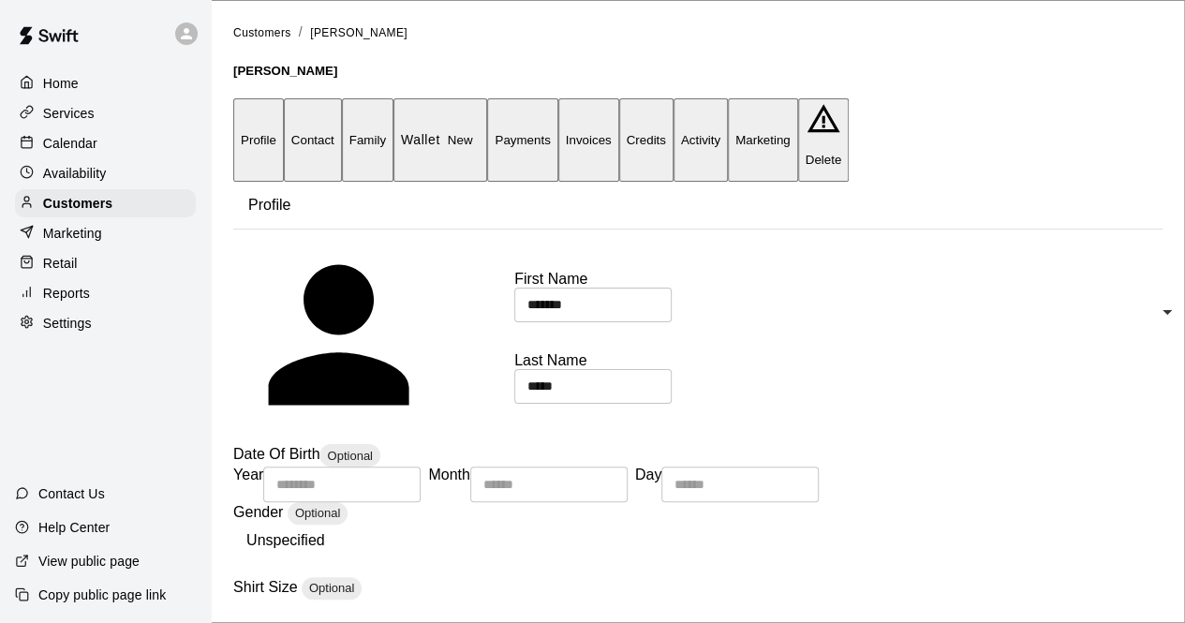
click at [619, 120] on button "Invoices" at bounding box center [589, 139] width 61 height 83
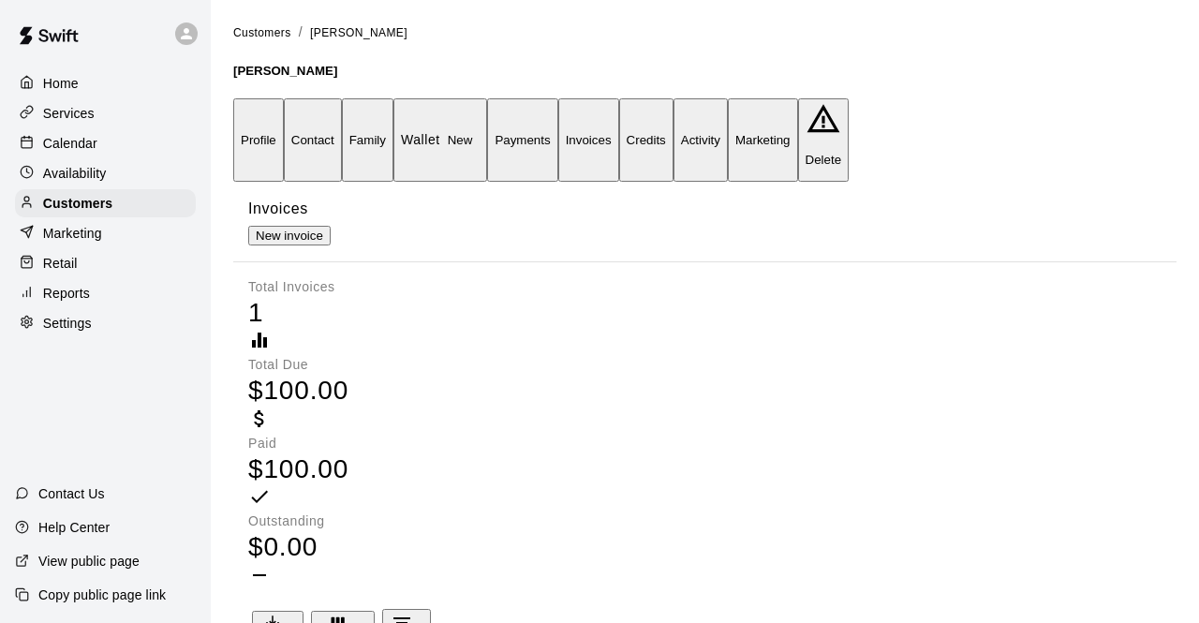
click at [331, 226] on button "New invoice" at bounding box center [289, 236] width 82 height 20
type input "*"
type input "**********"
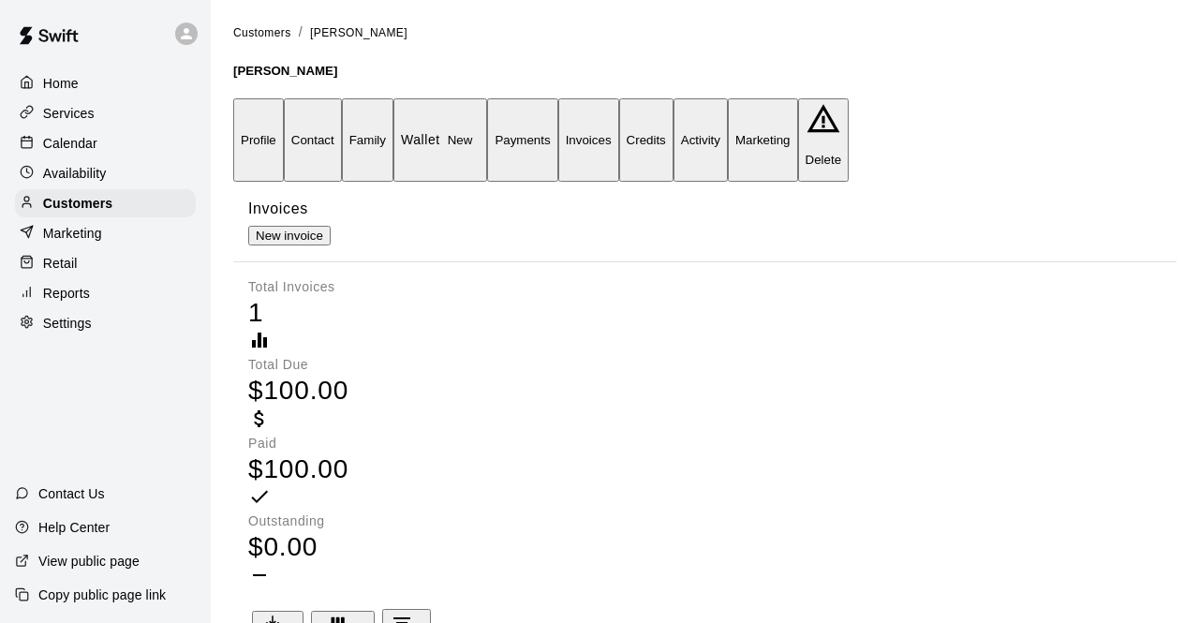
scroll to position [300, 0]
type input "***"
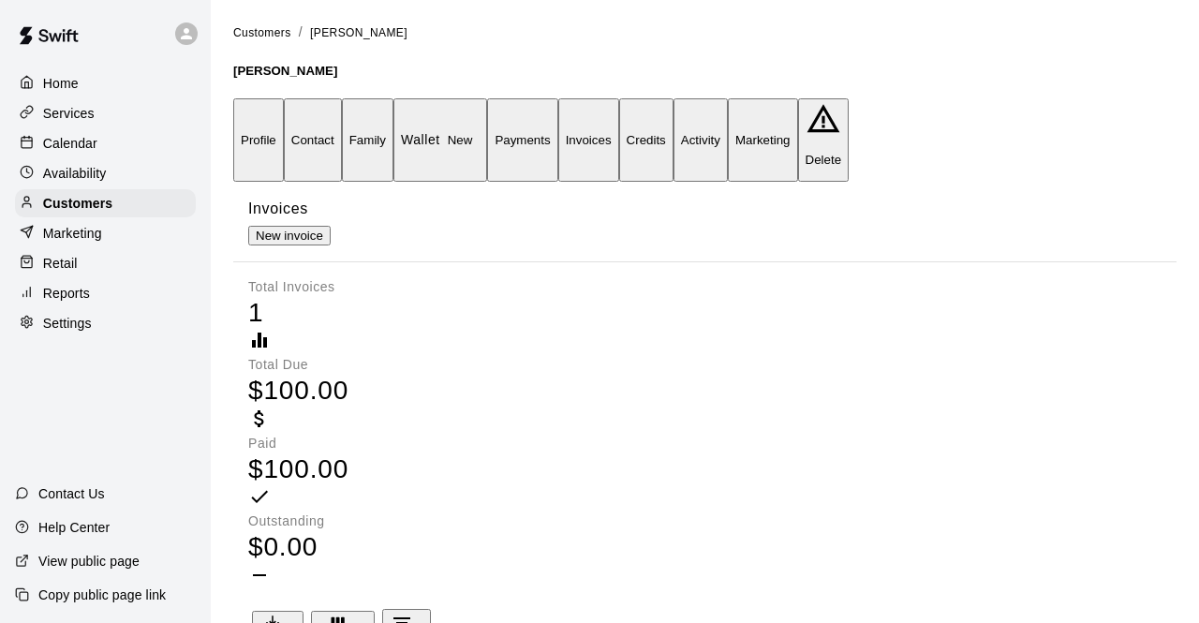
type textarea "**********"
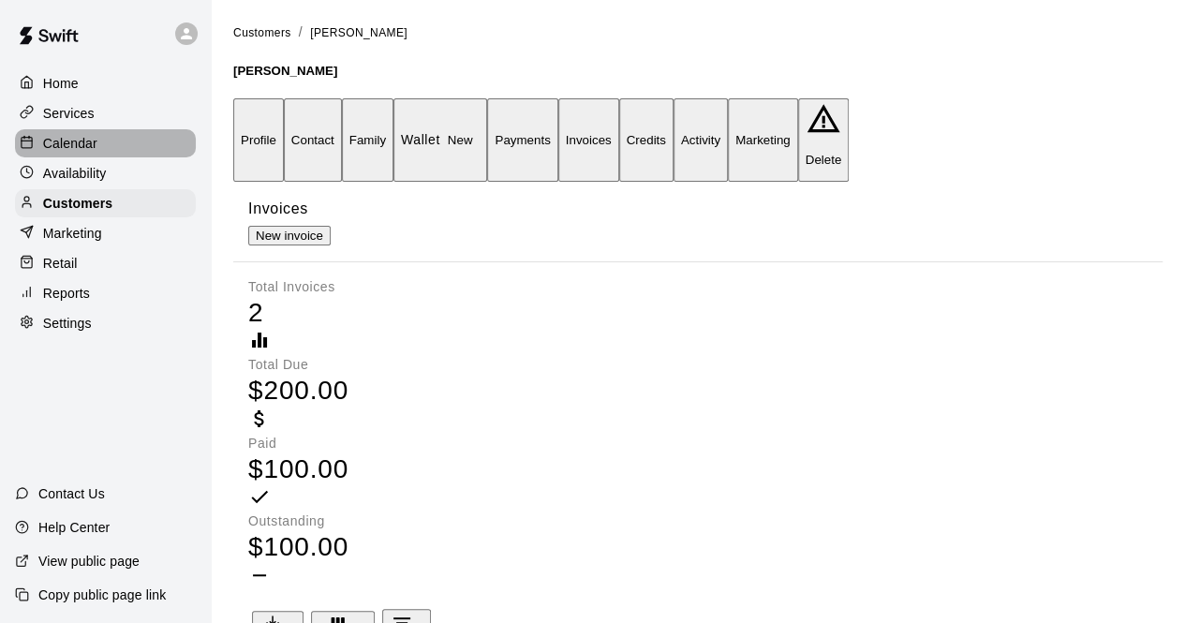
click at [96, 143] on p "Calendar" at bounding box center [70, 143] width 54 height 19
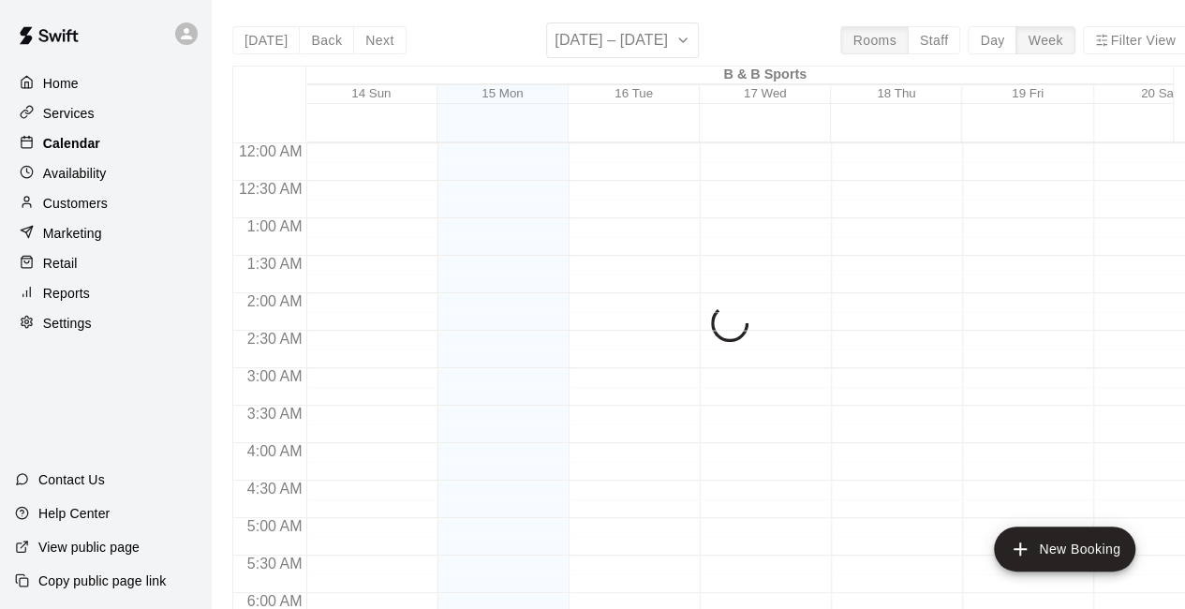
scroll to position [1222, 0]
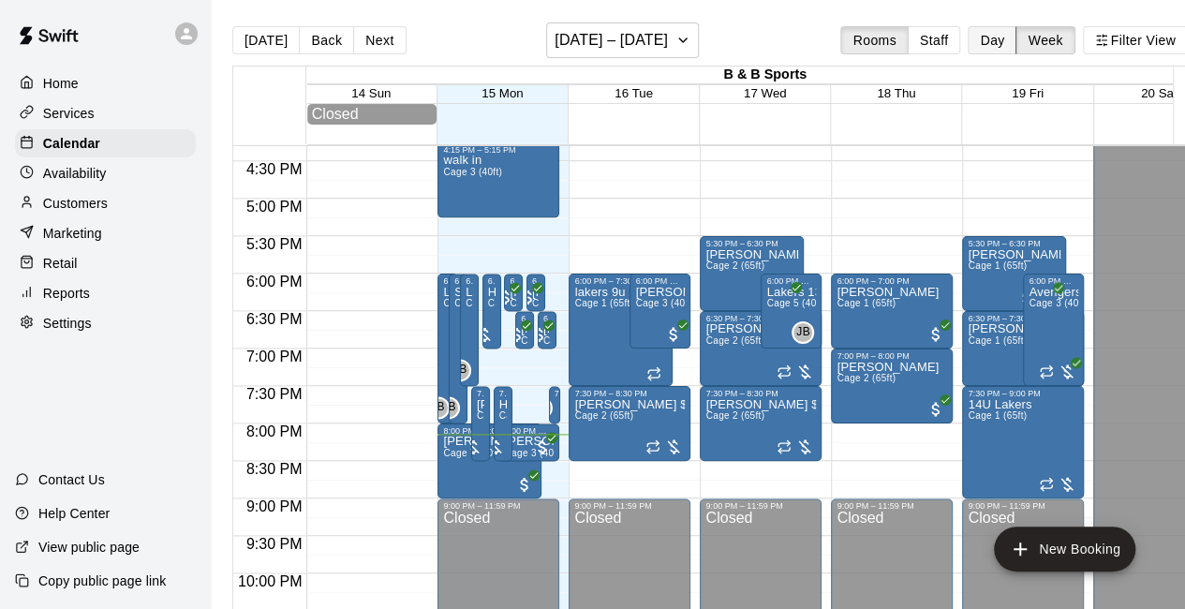
click at [988, 52] on button "Day" at bounding box center [992, 40] width 49 height 28
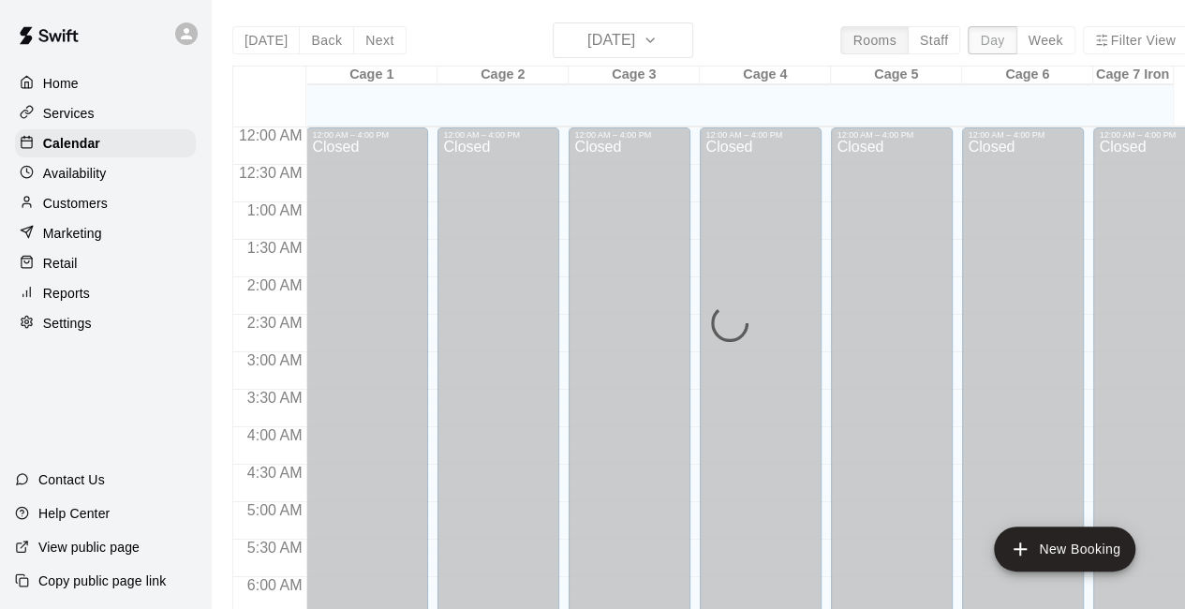
scroll to position [1299, 0]
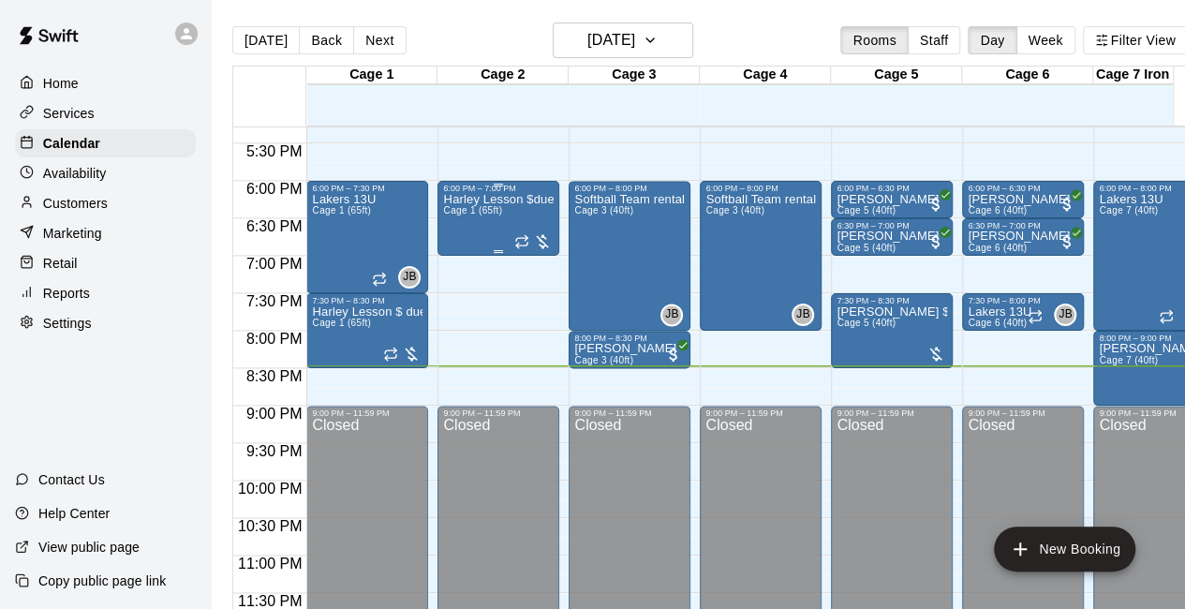
click at [544, 240] on div at bounding box center [532, 241] width 37 height 19
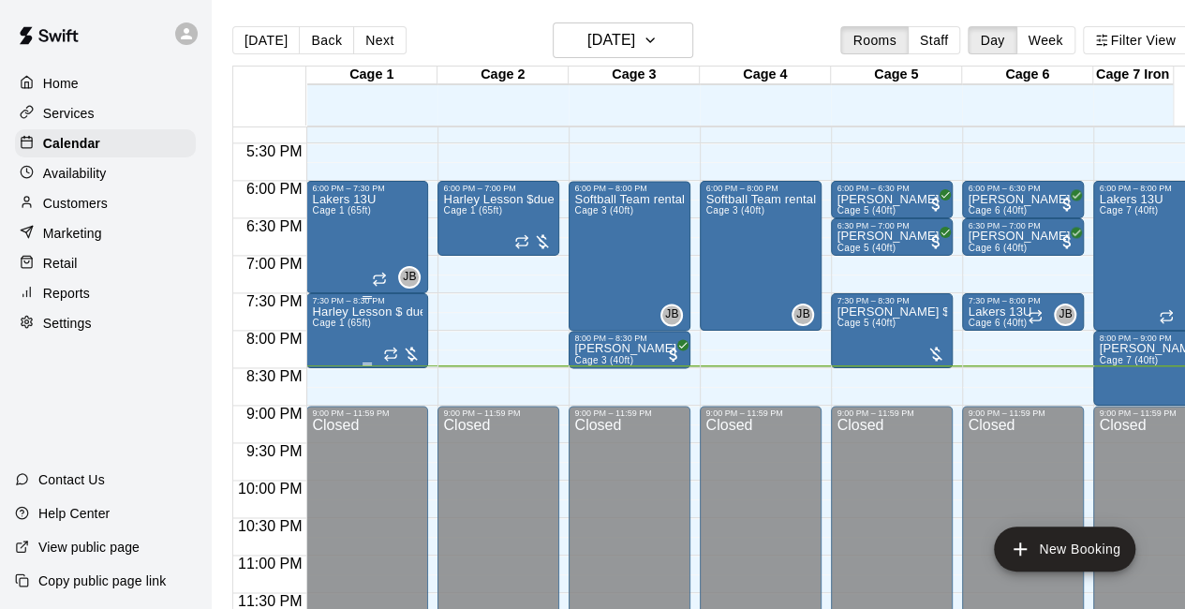
click at [404, 355] on div at bounding box center [401, 354] width 37 height 19
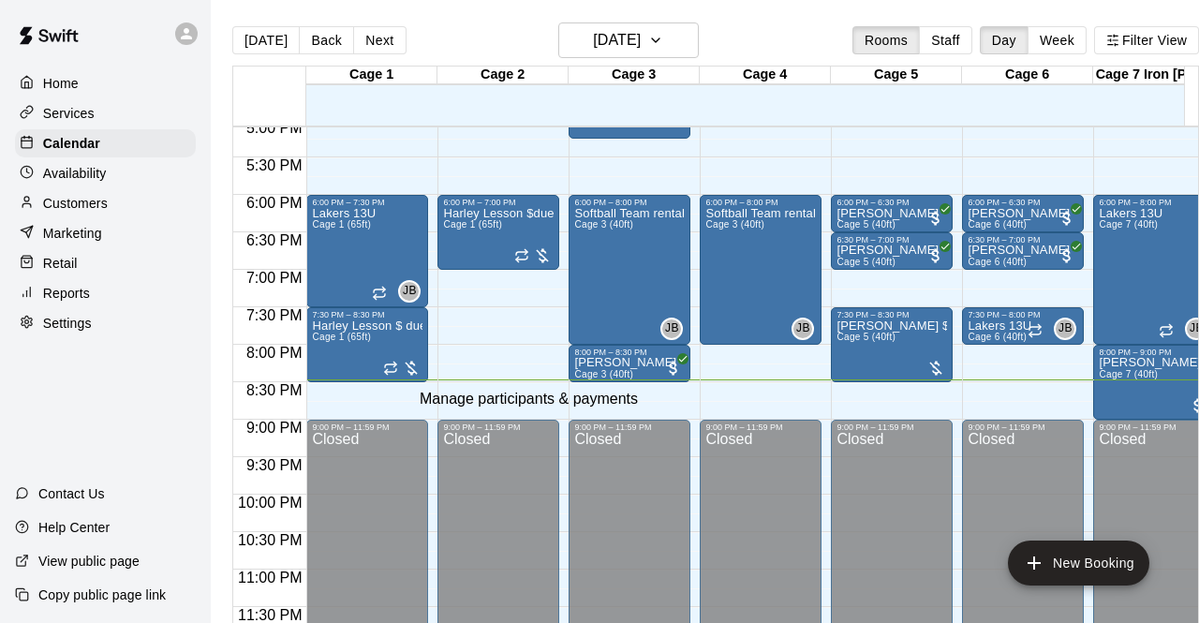
drag, startPoint x: 806, startPoint y: 559, endPoint x: 800, endPoint y: 538, distance: 22.3
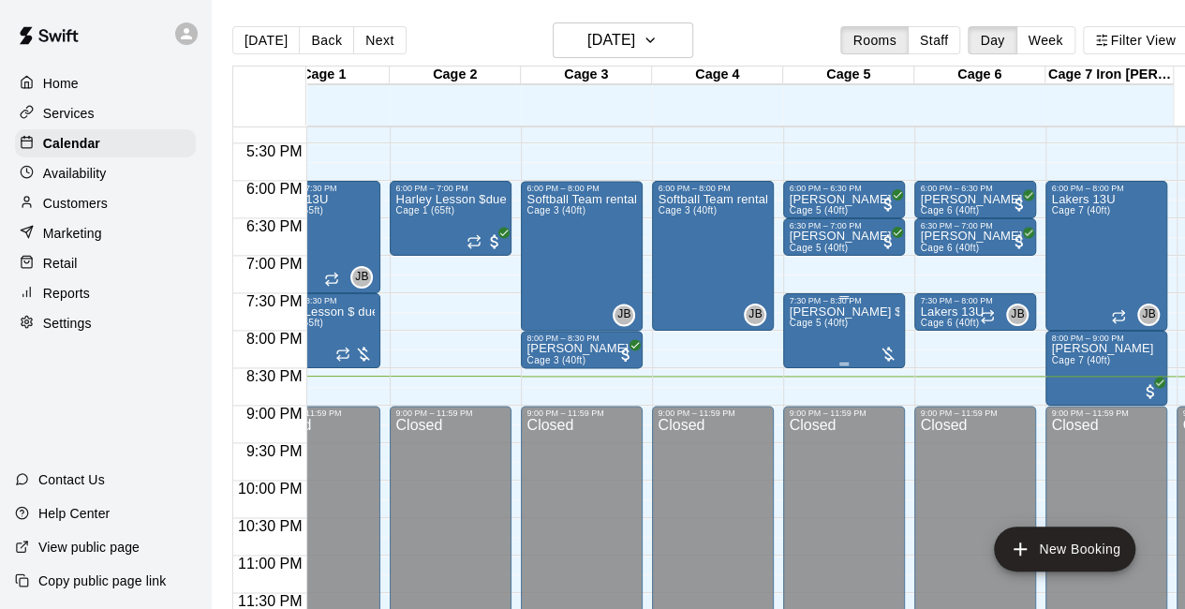
scroll to position [1291, 48]
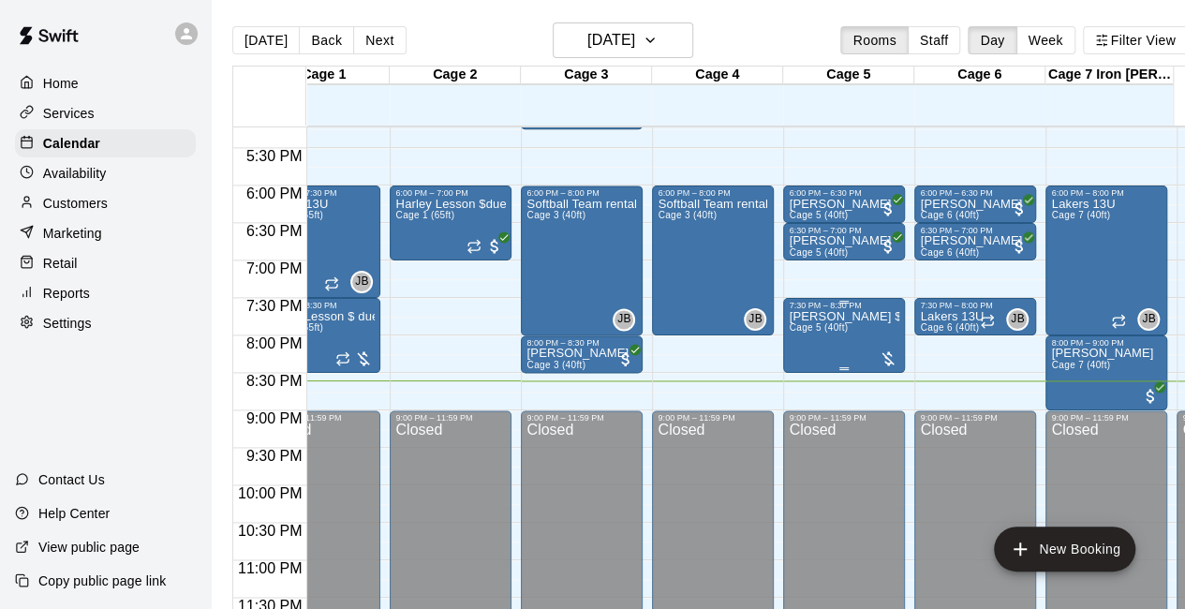
click at [892, 366] on div at bounding box center [888, 359] width 19 height 19
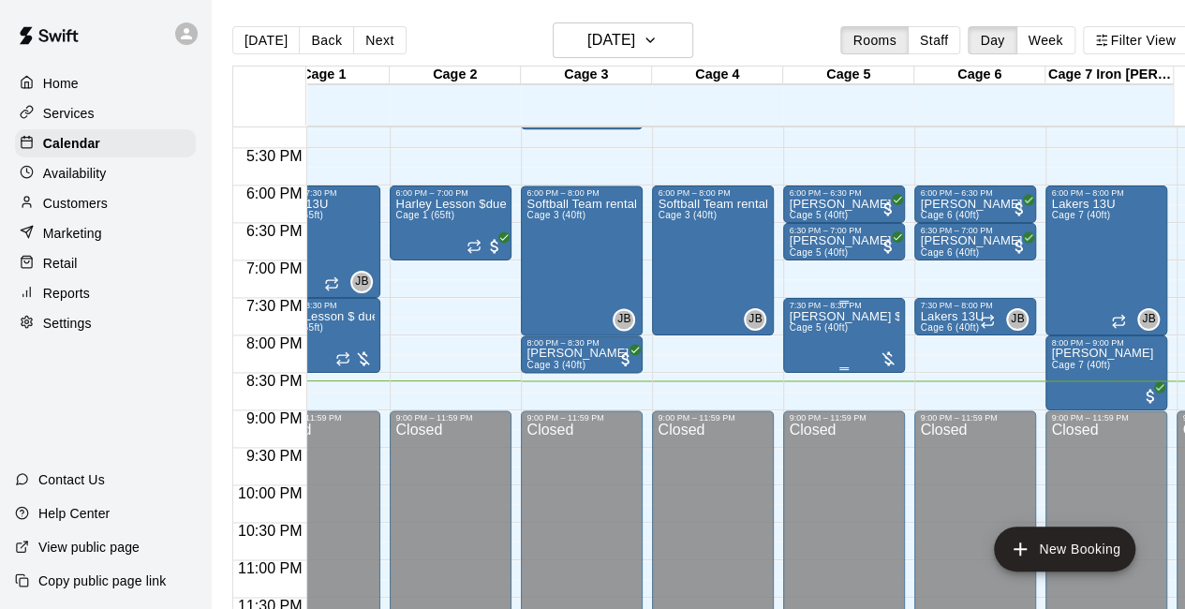
click at [894, 364] on div at bounding box center [888, 359] width 19 height 19
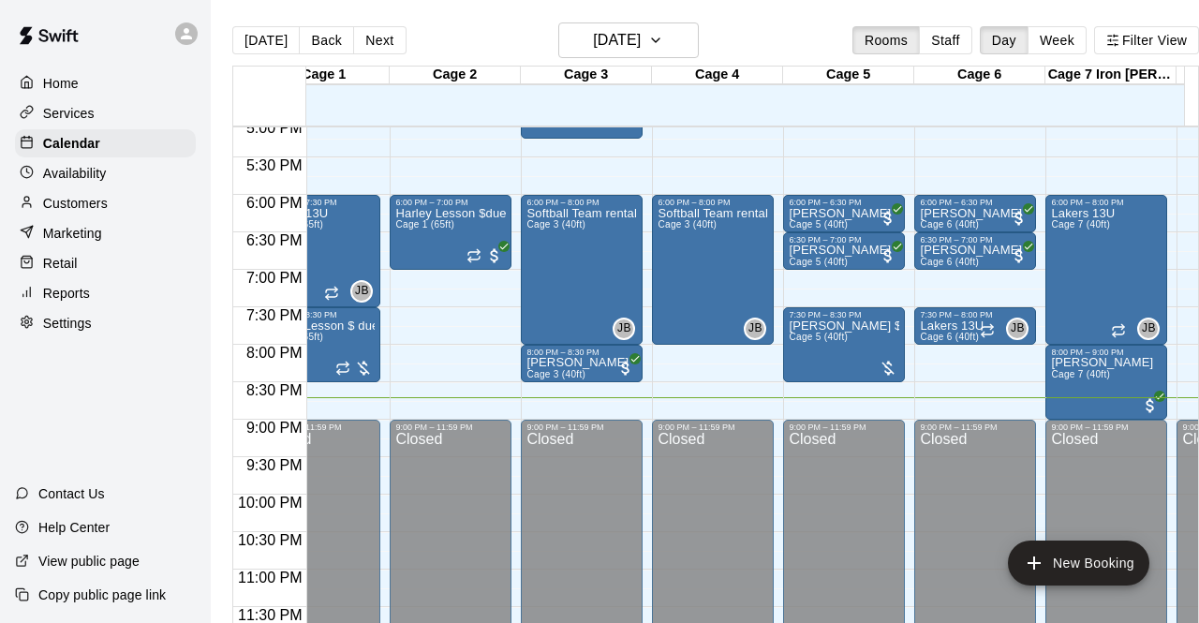
type input "**"
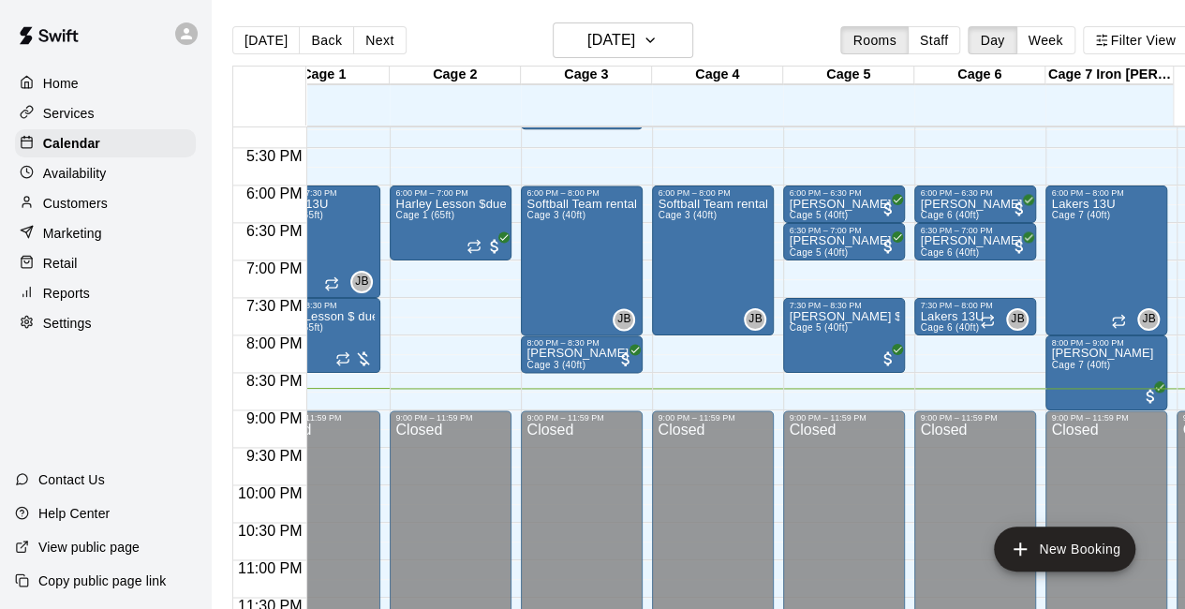
drag, startPoint x: 515, startPoint y: 247, endPoint x: 778, endPoint y: 53, distance: 326.3
click at [778, 53] on div "[DATE] Back [DATE][DATE] Rooms Staff Day Week Filter View" at bounding box center [710, 43] width 956 height 43
click at [658, 44] on icon "button" at bounding box center [650, 40] width 15 height 22
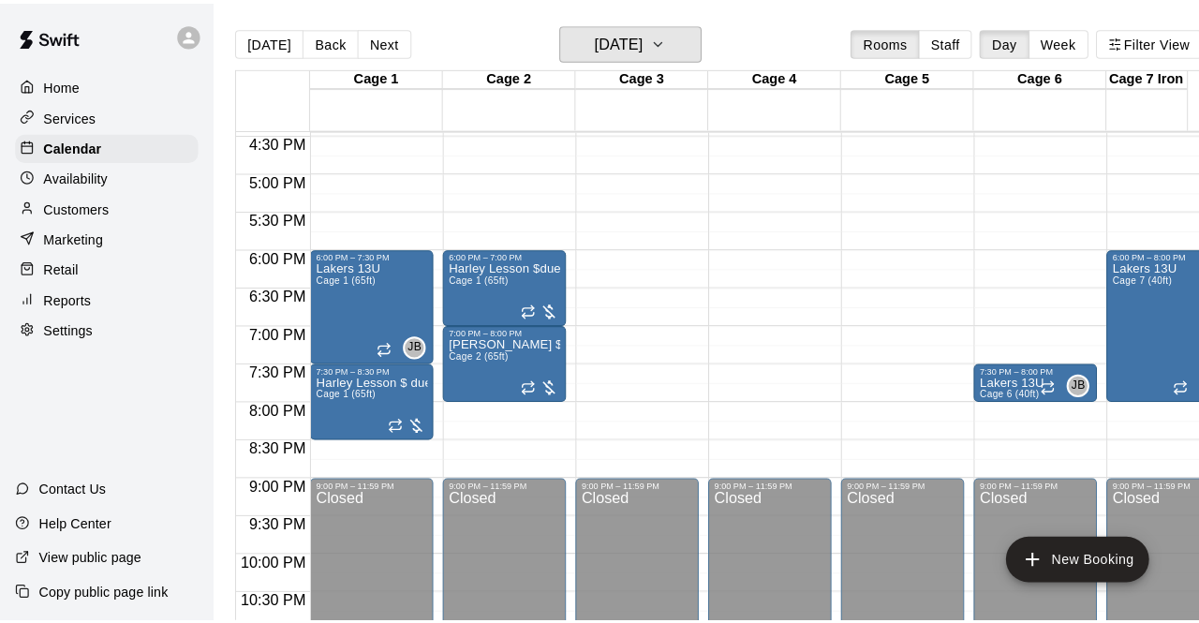
scroll to position [1233, 0]
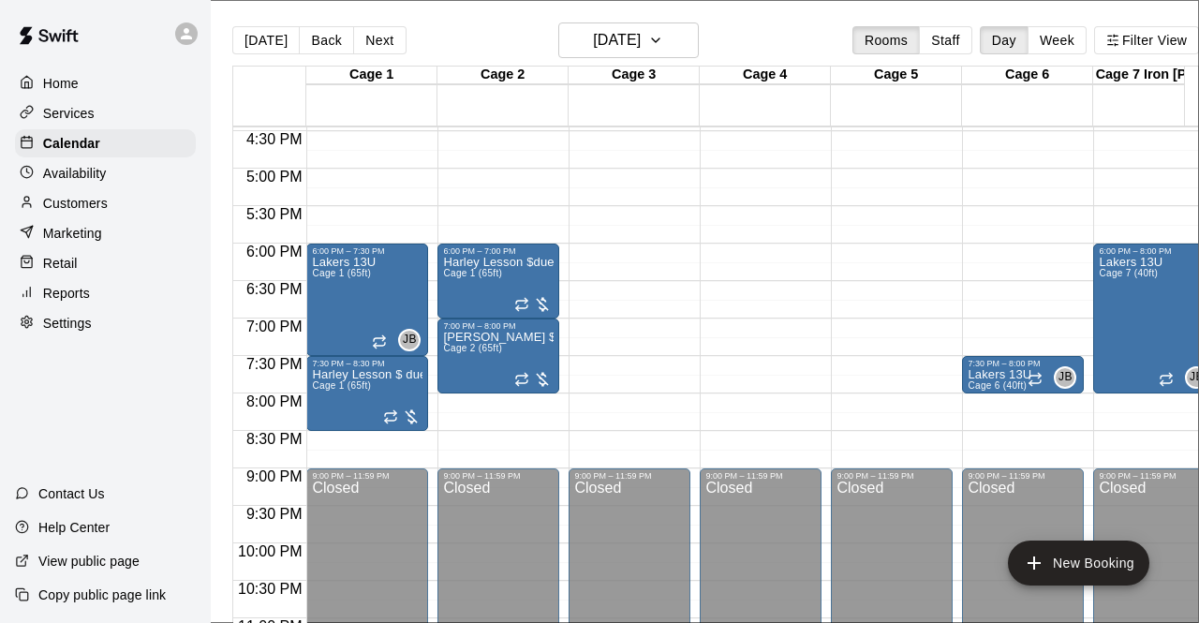
type input "*"
type input "**********"
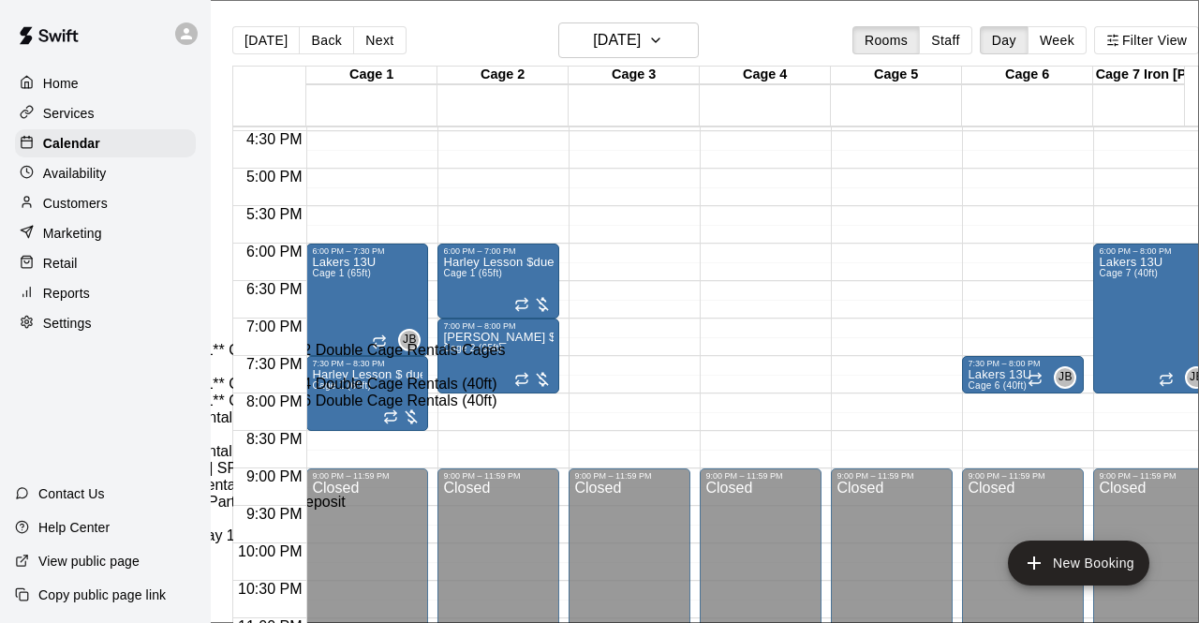
click at [453, 308] on li "Cage 5 (40ft)" at bounding box center [311, 299] width 428 height 17
type input "**********"
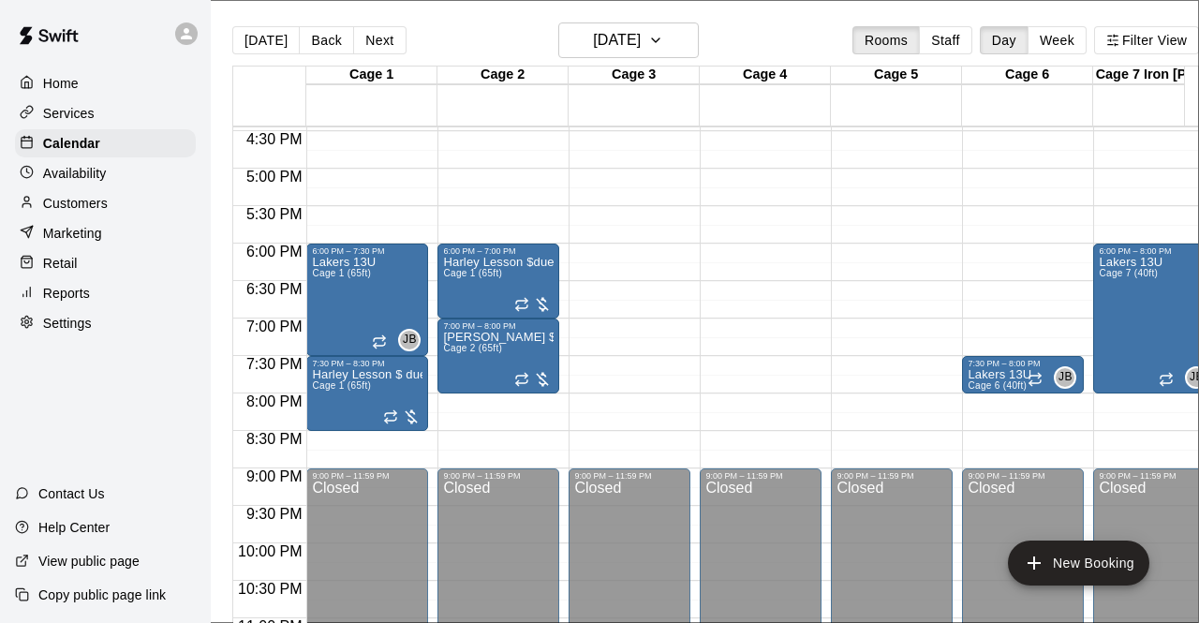
scroll to position [240, 0]
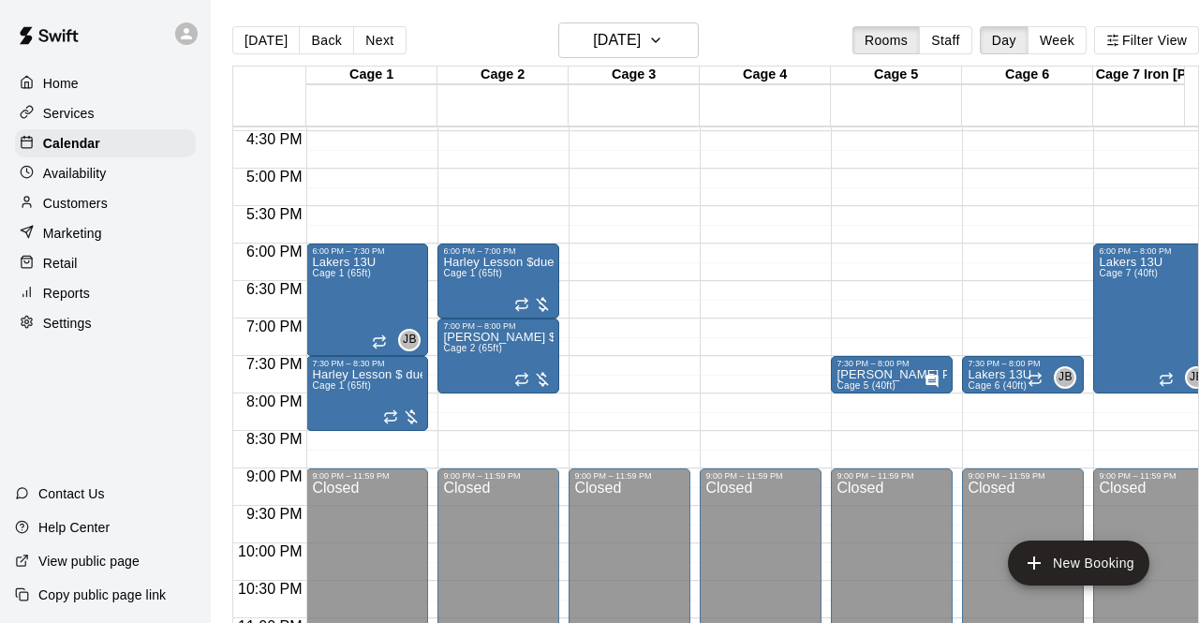
type input "****"
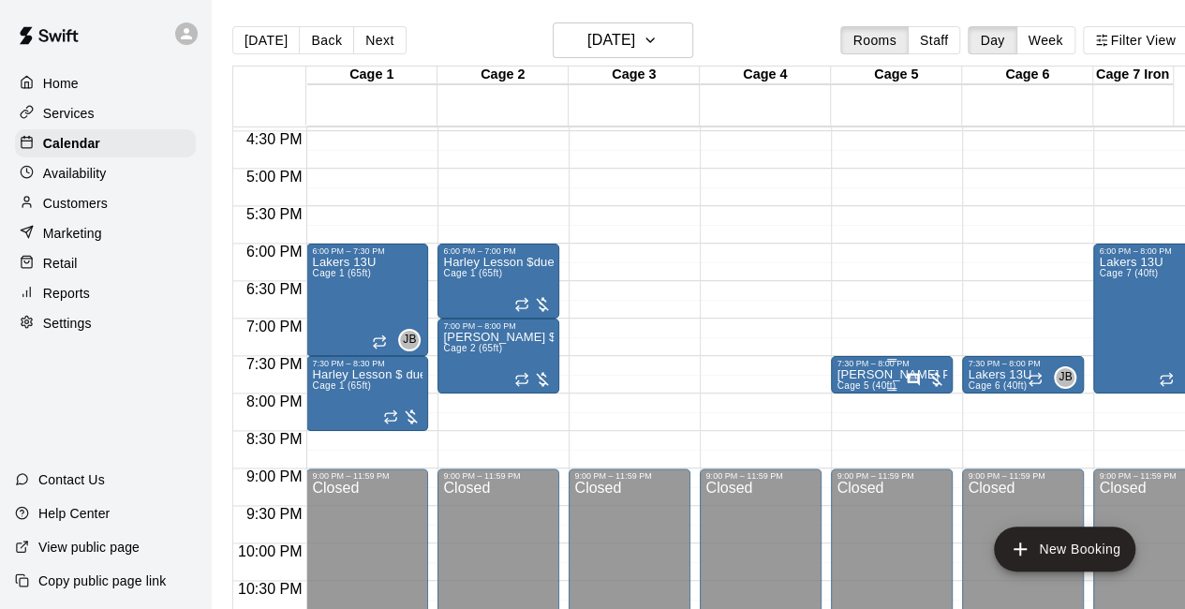
click at [933, 387] on div at bounding box center [925, 379] width 39 height 19
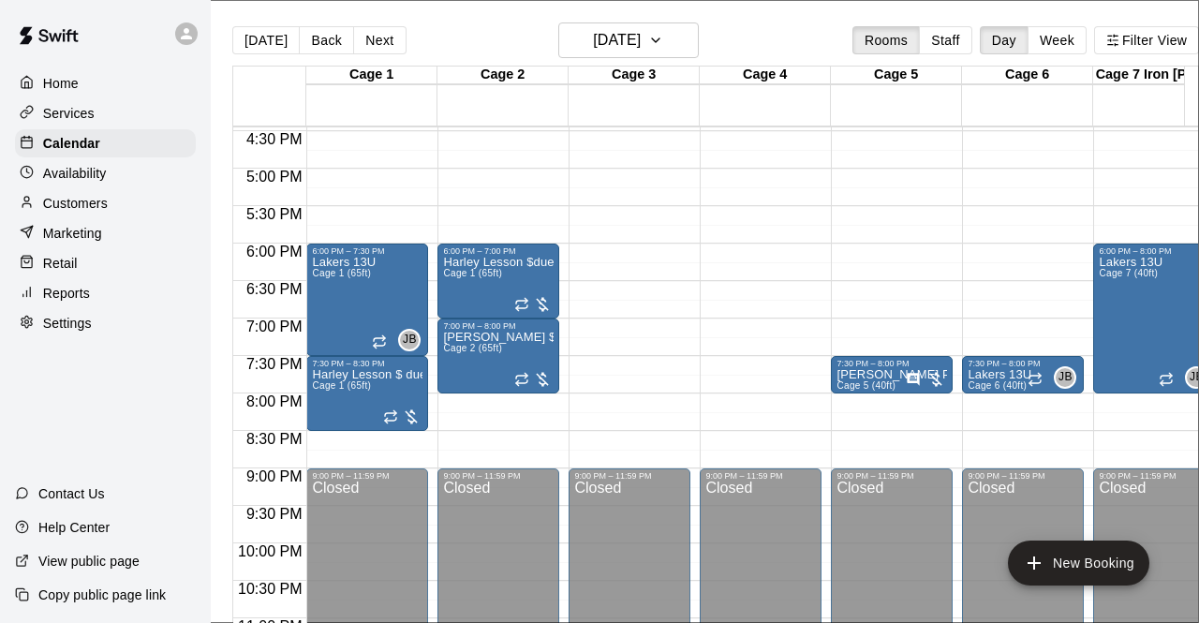
scroll to position [244, 0]
type input "********"
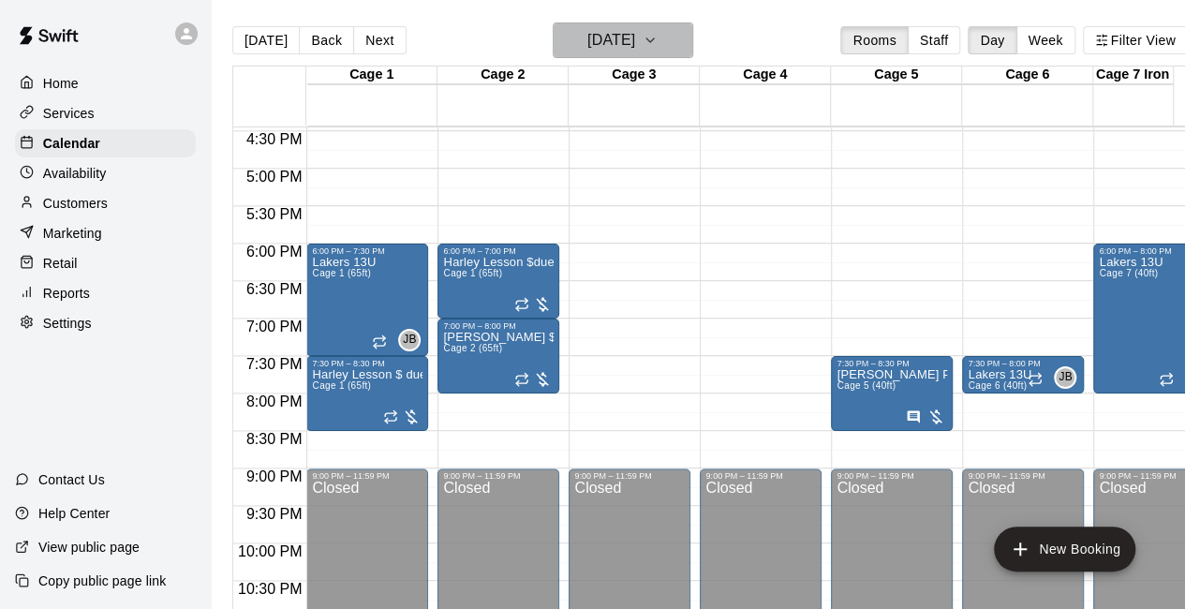
click at [658, 40] on icon "button" at bounding box center [650, 40] width 15 height 22
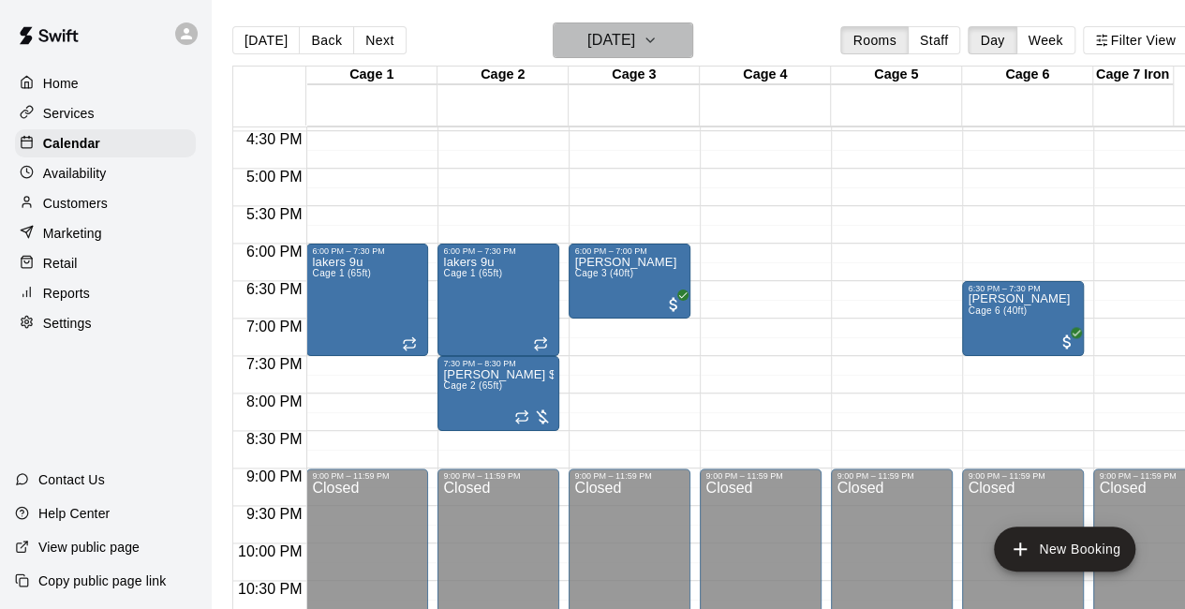
click at [658, 44] on icon "button" at bounding box center [650, 40] width 15 height 22
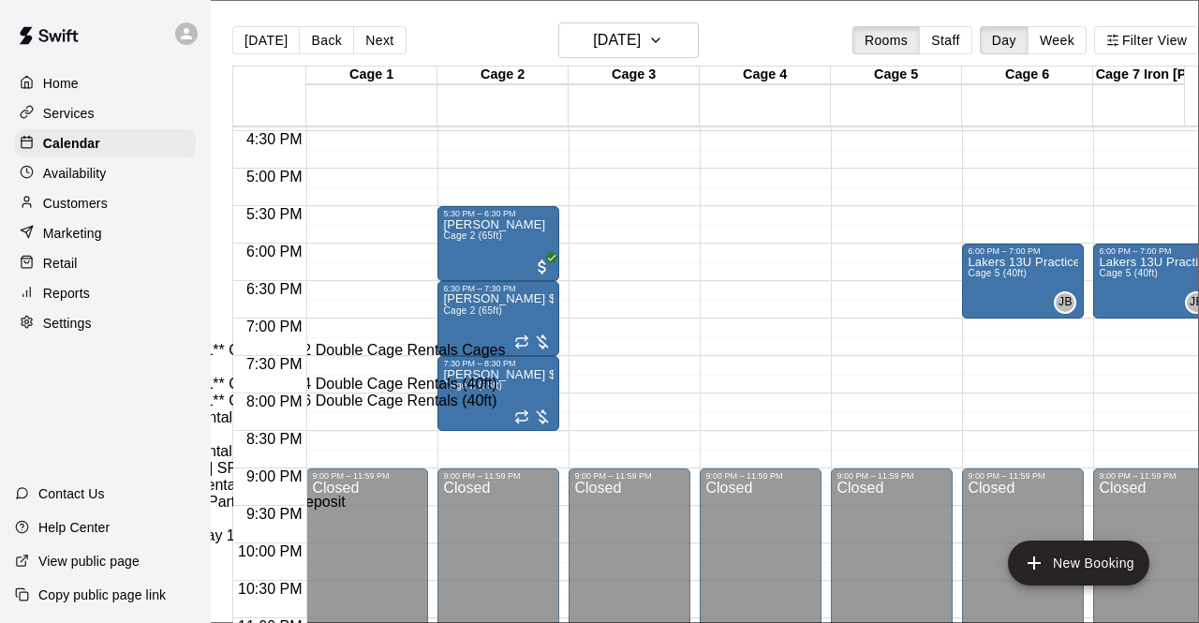
click at [483, 275] on li "Cage 3 (40ft)" at bounding box center [311, 266] width 428 height 17
type input "**********"
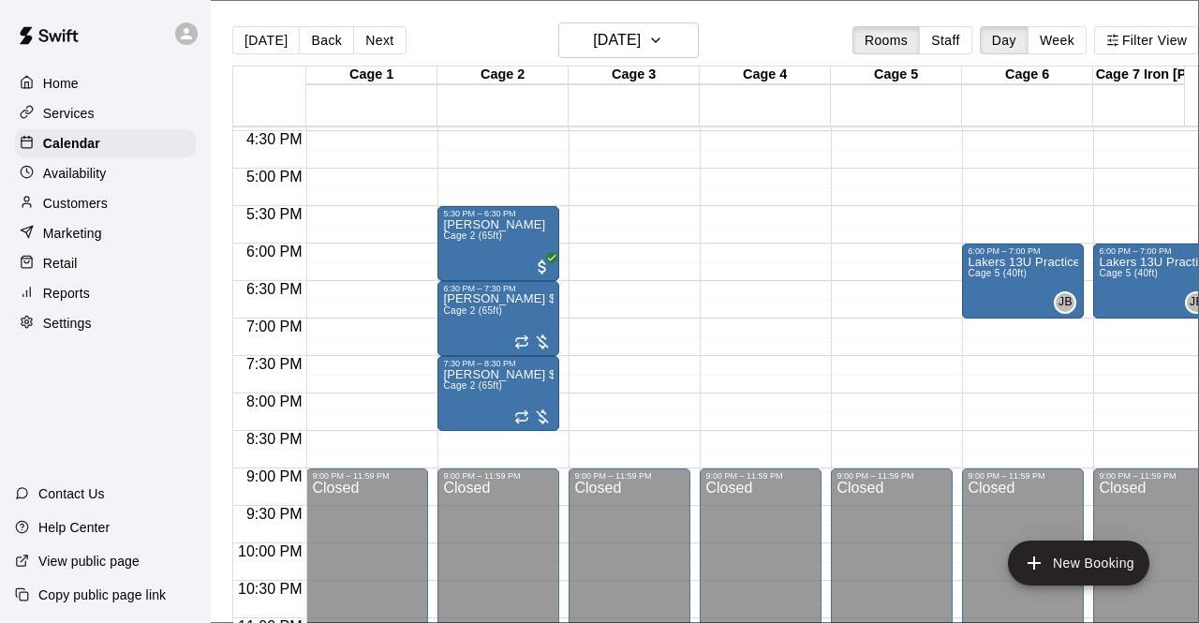
scroll to position [141, 0]
click at [503, 366] on li "Cage 4" at bounding box center [289, 374] width 428 height 17
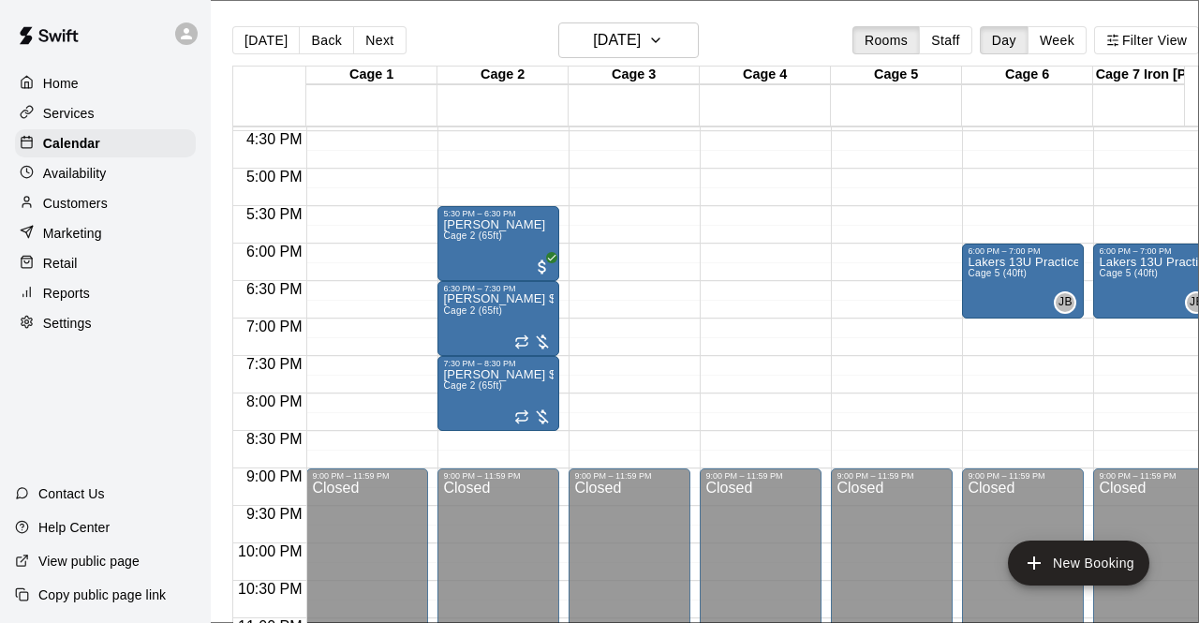
type input "********"
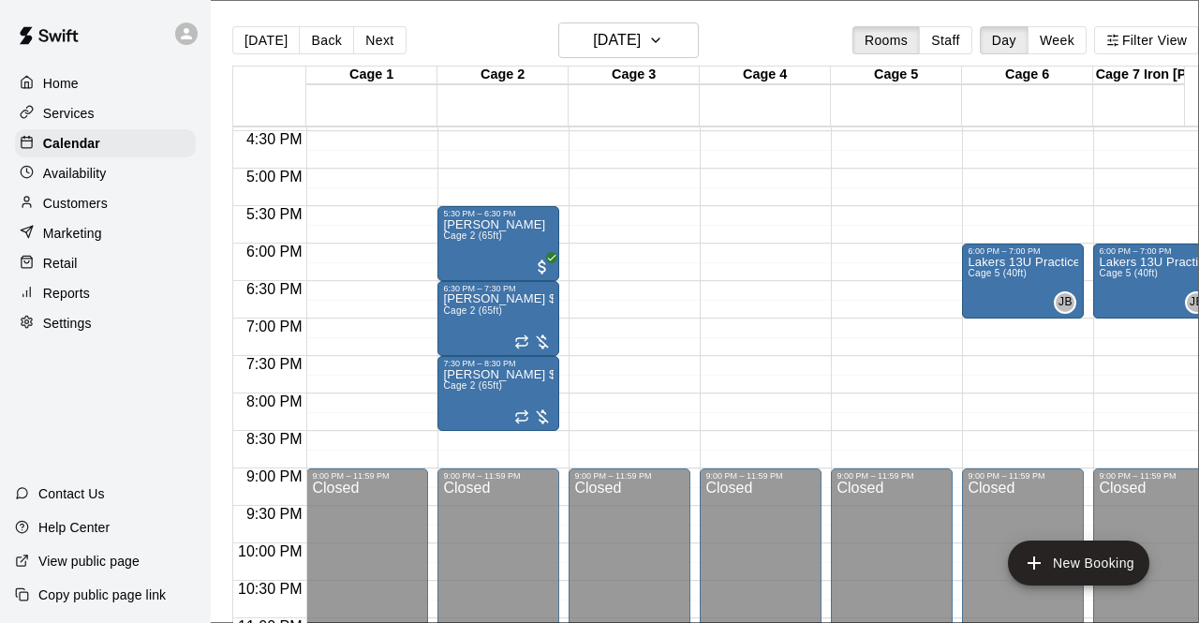
scroll to position [387, 0]
type input "********"
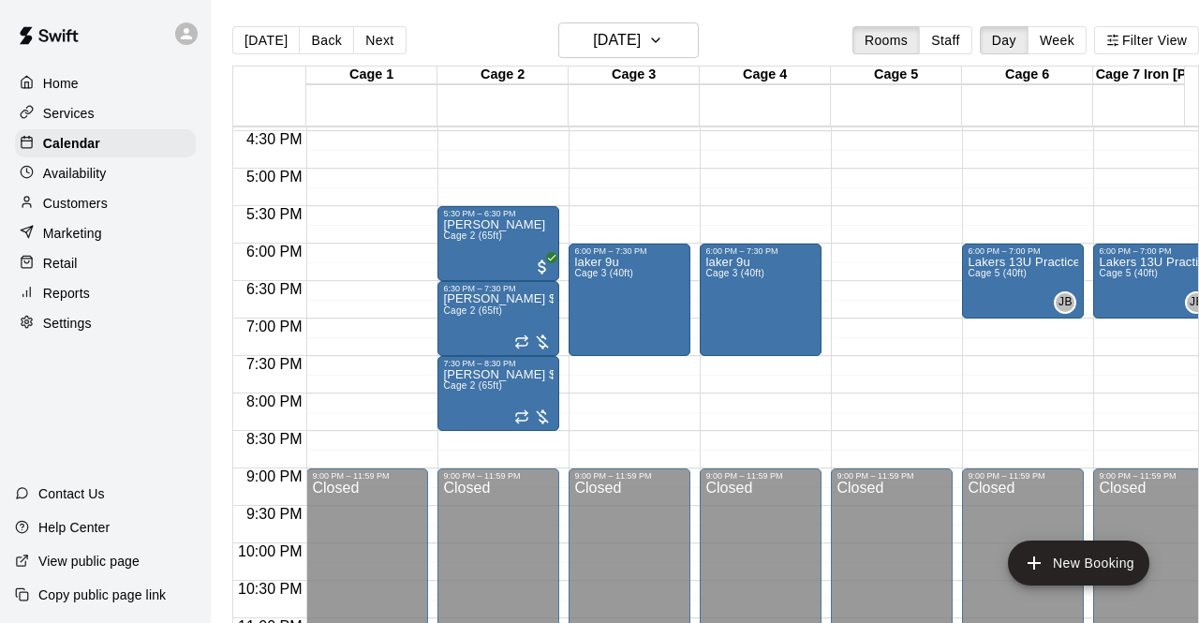
type input "*"
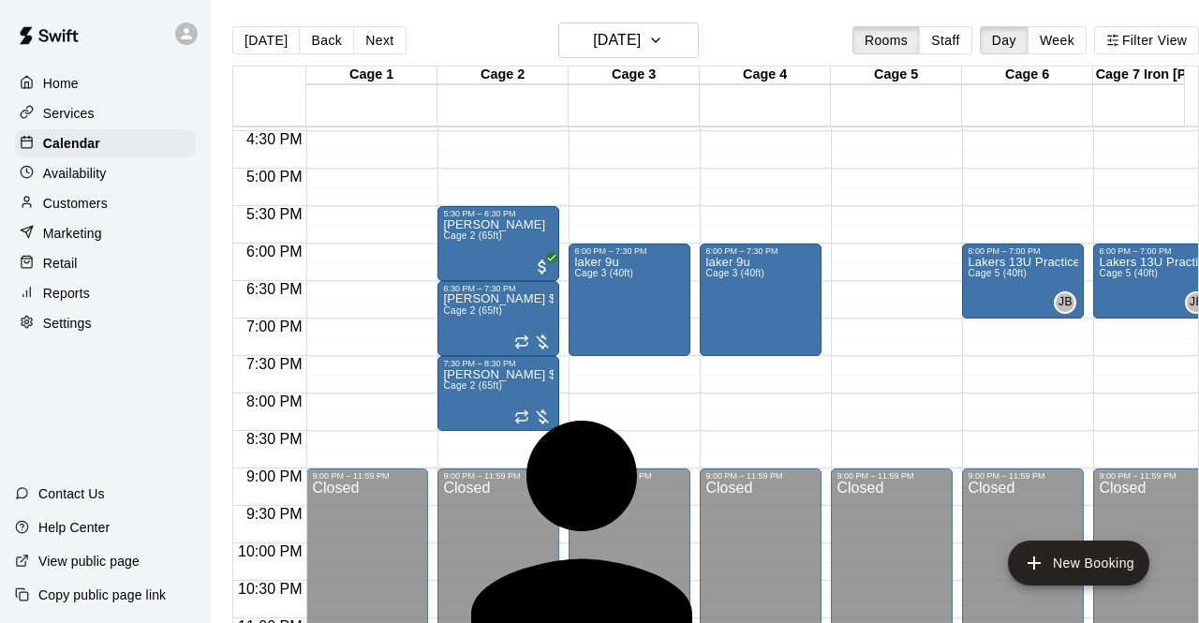
scroll to position [400, 0]
type input "*"
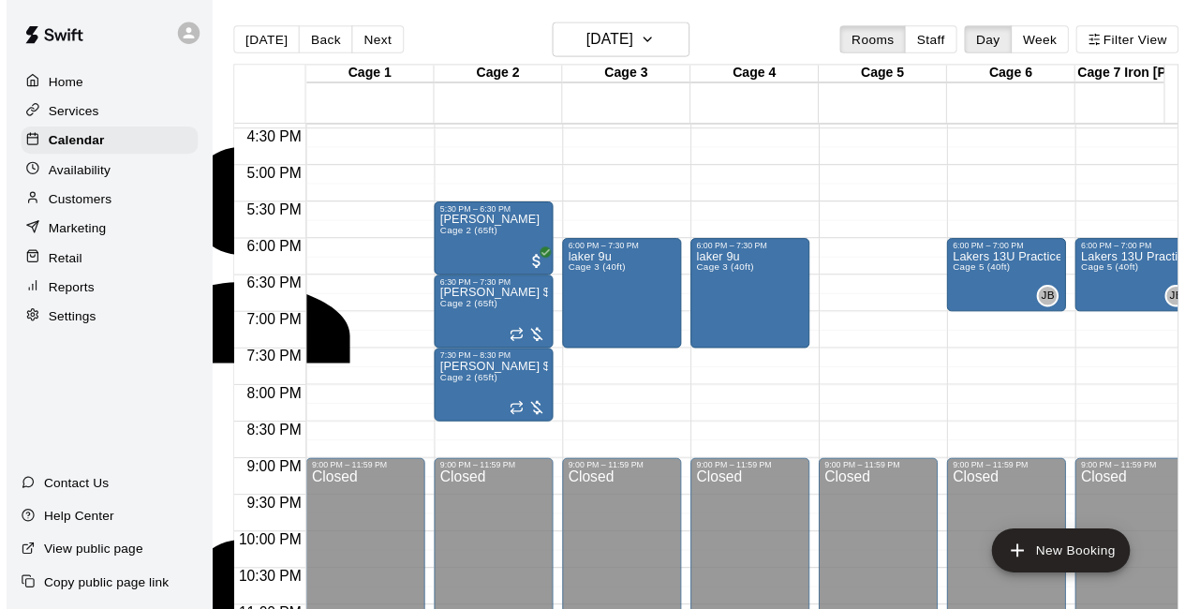
scroll to position [242, 0]
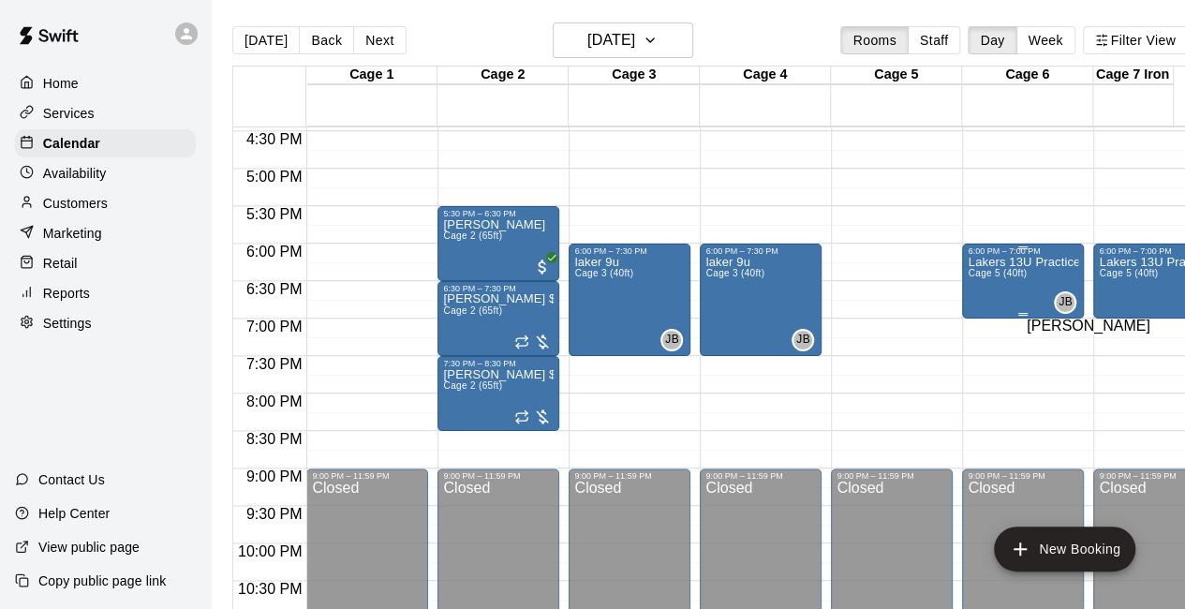
click at [1069, 306] on span "JB" at bounding box center [1066, 302] width 14 height 19
